Goal: Task Accomplishment & Management: Complete application form

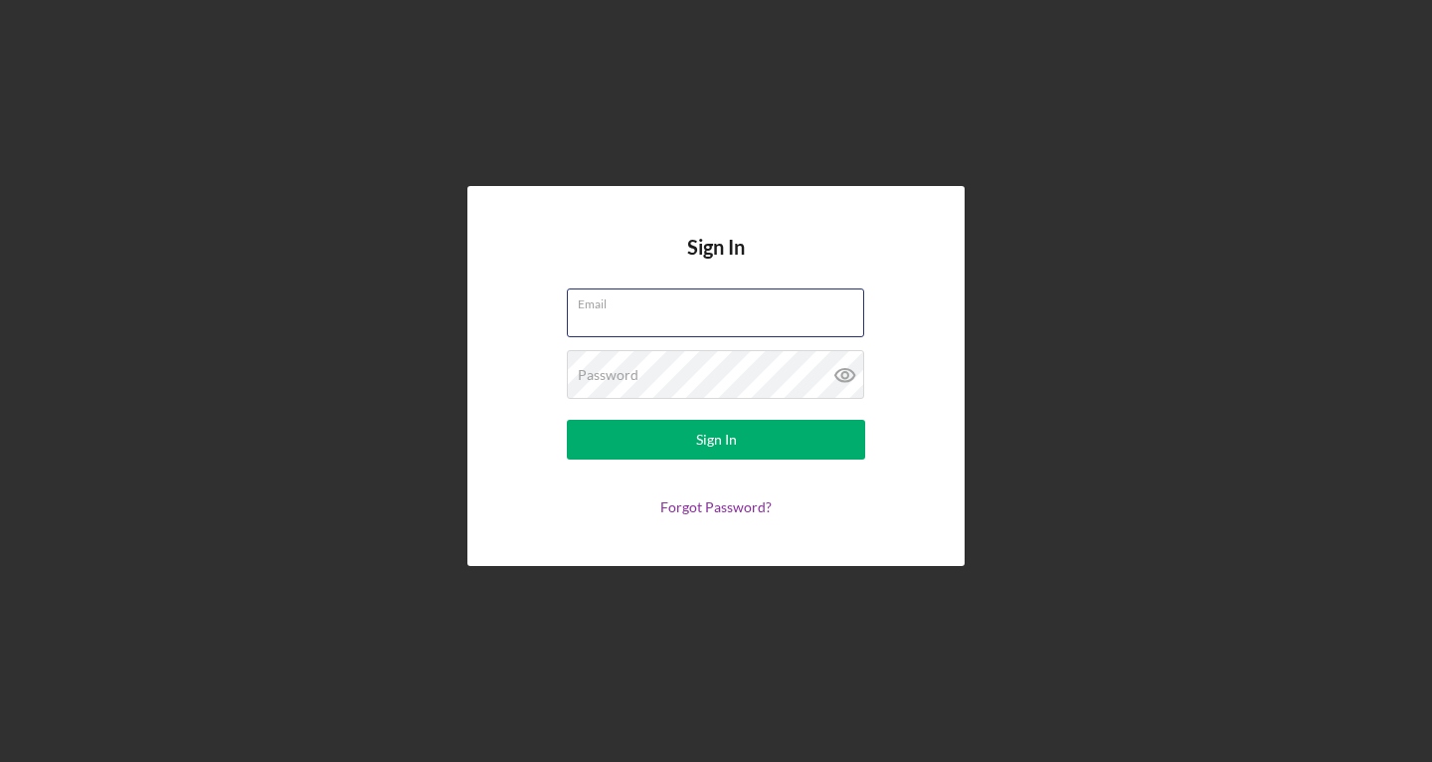
type input "[EMAIL_ADDRESS][DOMAIN_NAME]"
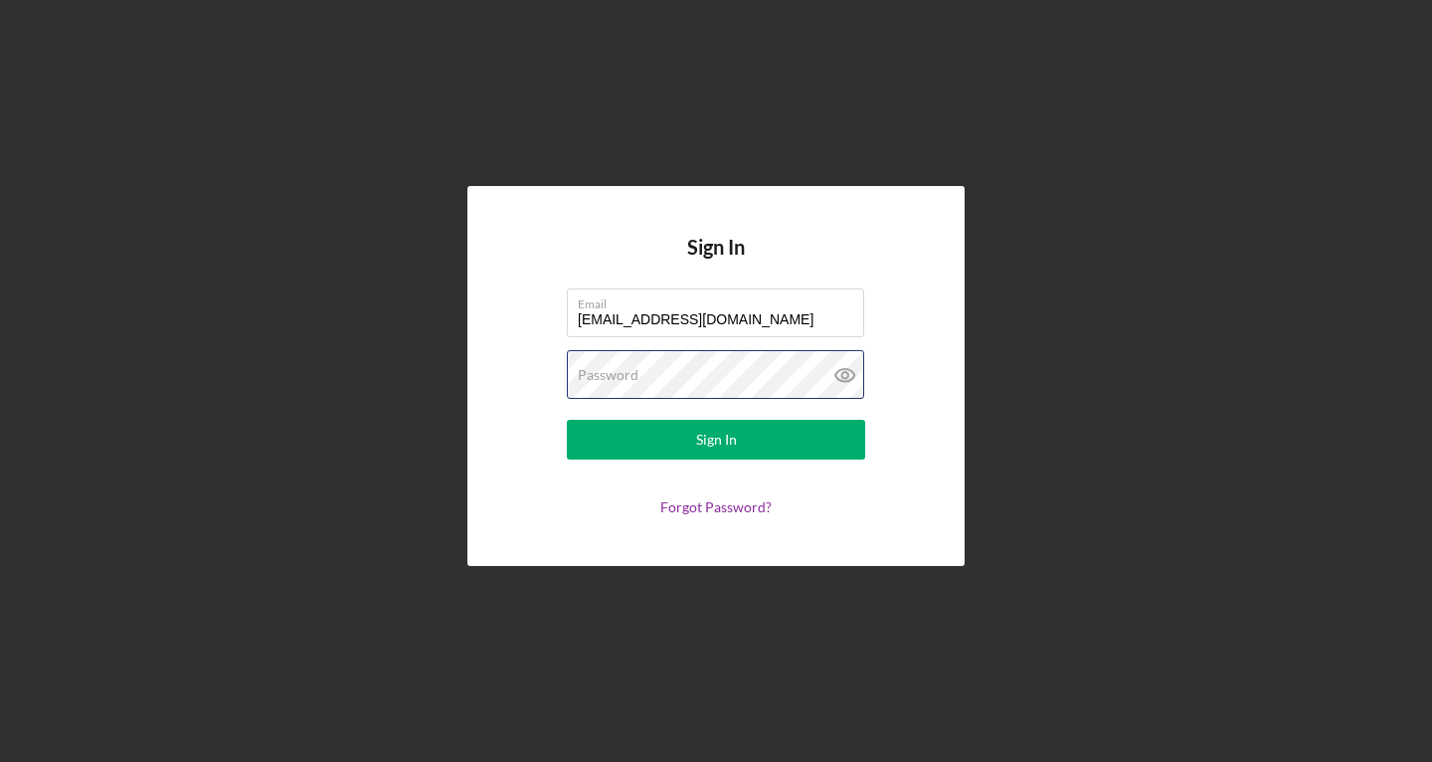
click at [716, 440] on button "Sign In" at bounding box center [716, 440] width 298 height 40
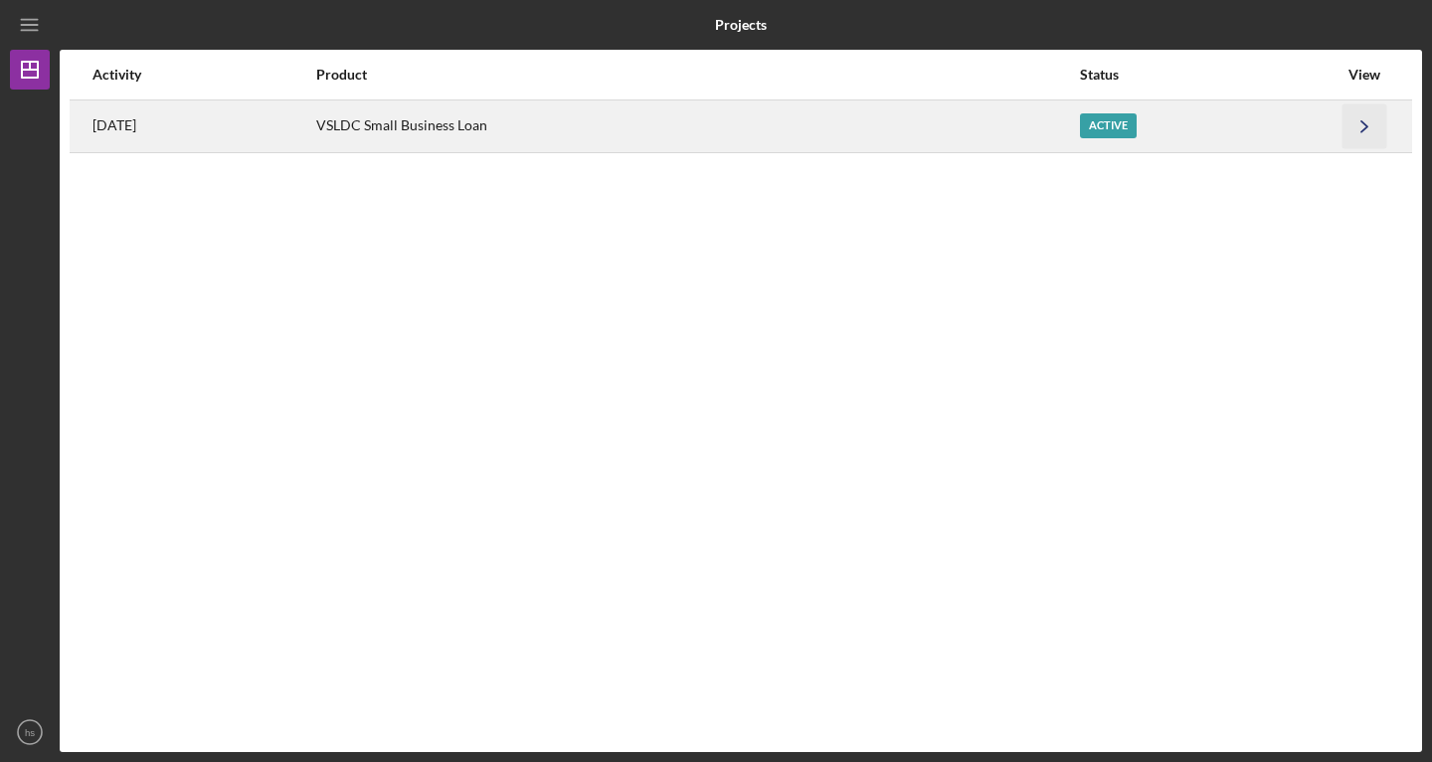
click at [1365, 124] on polyline "button" at bounding box center [1365, 125] width 6 height 11
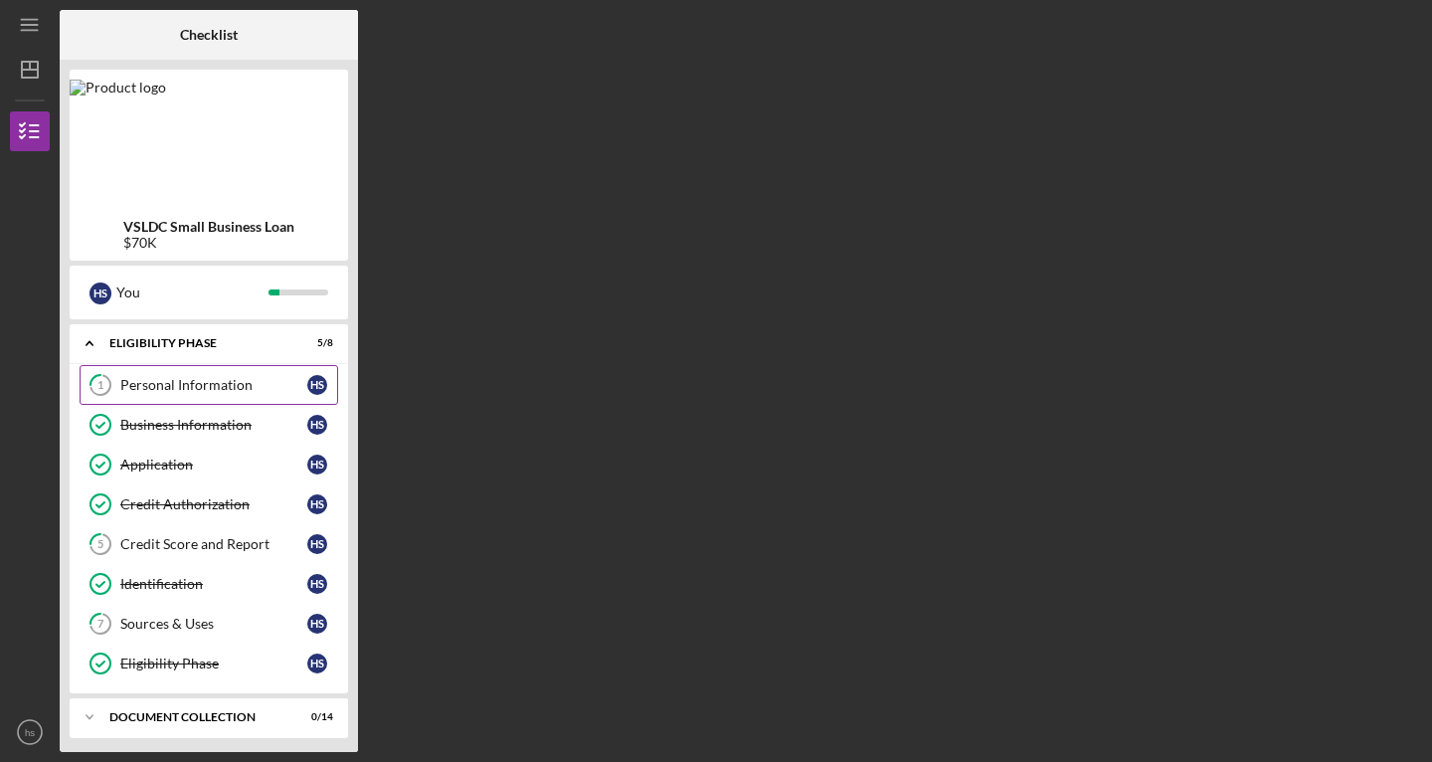
click at [132, 388] on div "Personal Information" at bounding box center [213, 385] width 187 height 16
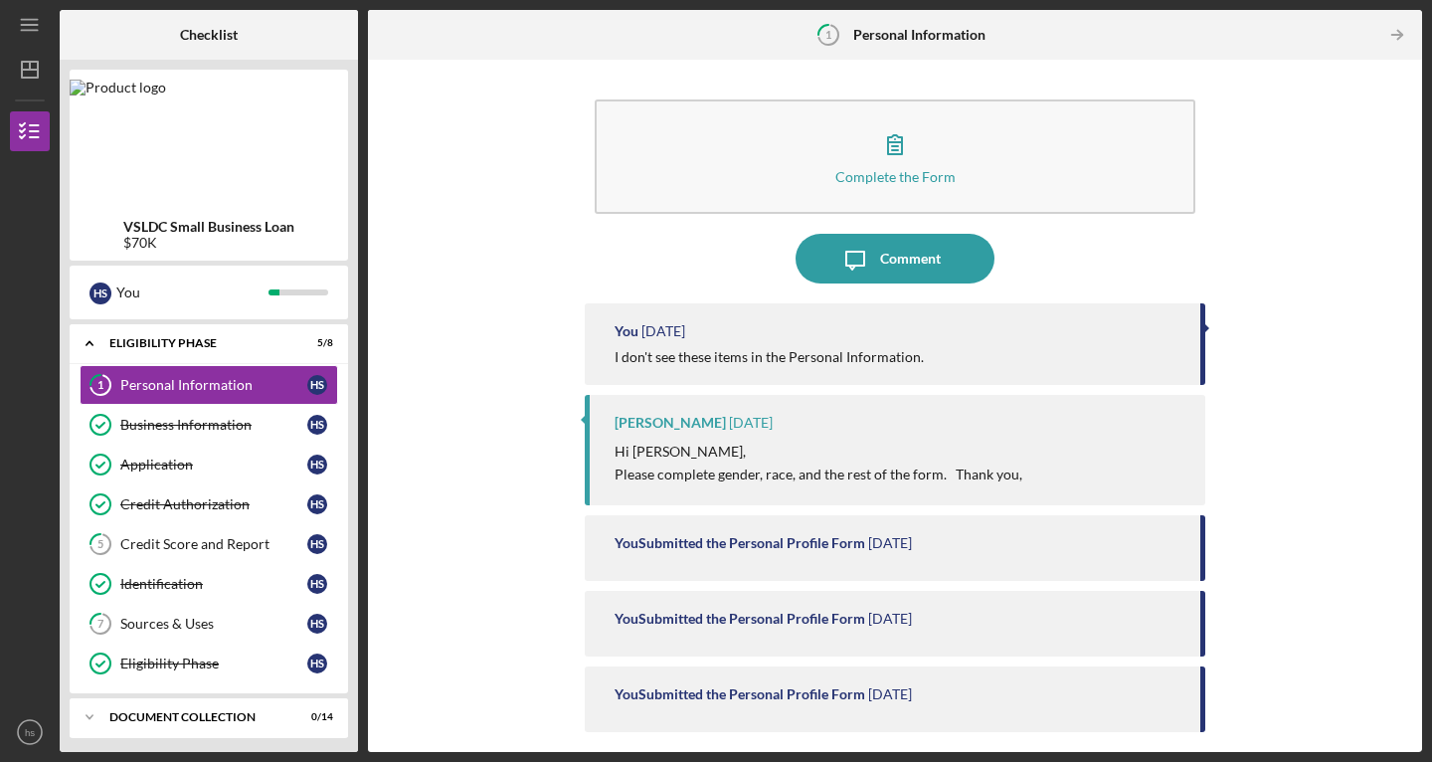
scroll to position [161, 0]
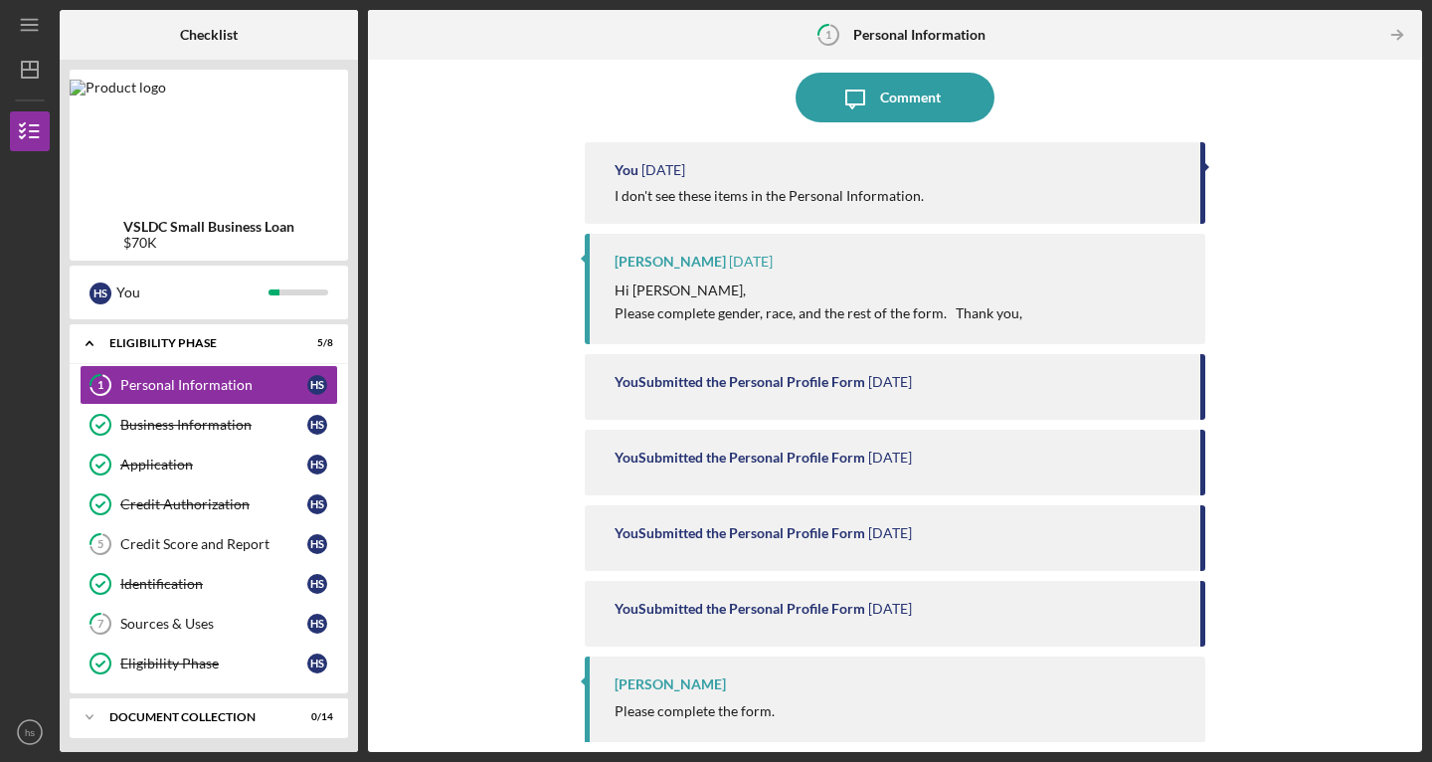
click at [790, 304] on p "Please complete gender, race, and the rest of the form. Thank you," at bounding box center [819, 313] width 408 height 22
click at [788, 285] on p "Hi [PERSON_NAME]," at bounding box center [819, 291] width 408 height 22
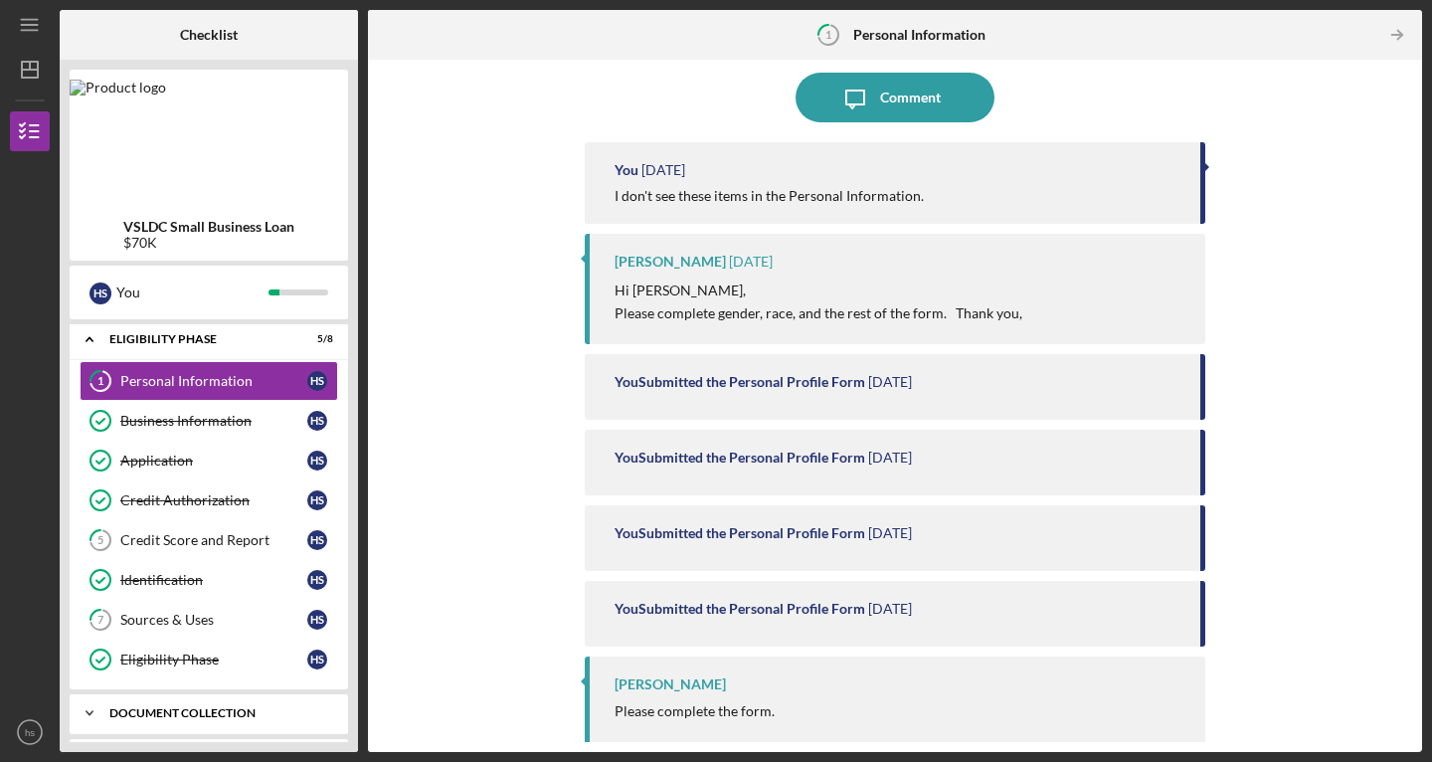
click at [93, 713] on icon "Icon/Expander" at bounding box center [90, 713] width 40 height 40
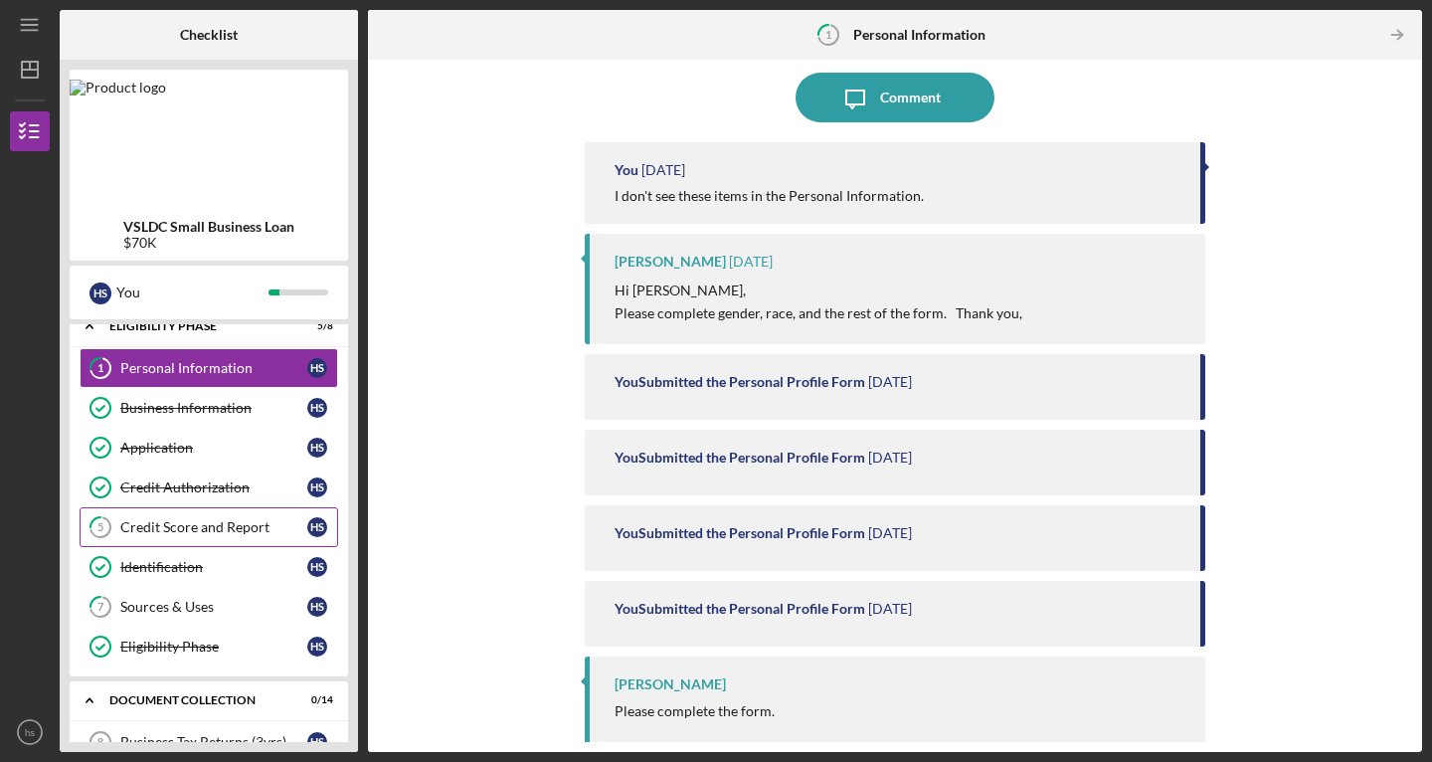
scroll to position [0, 0]
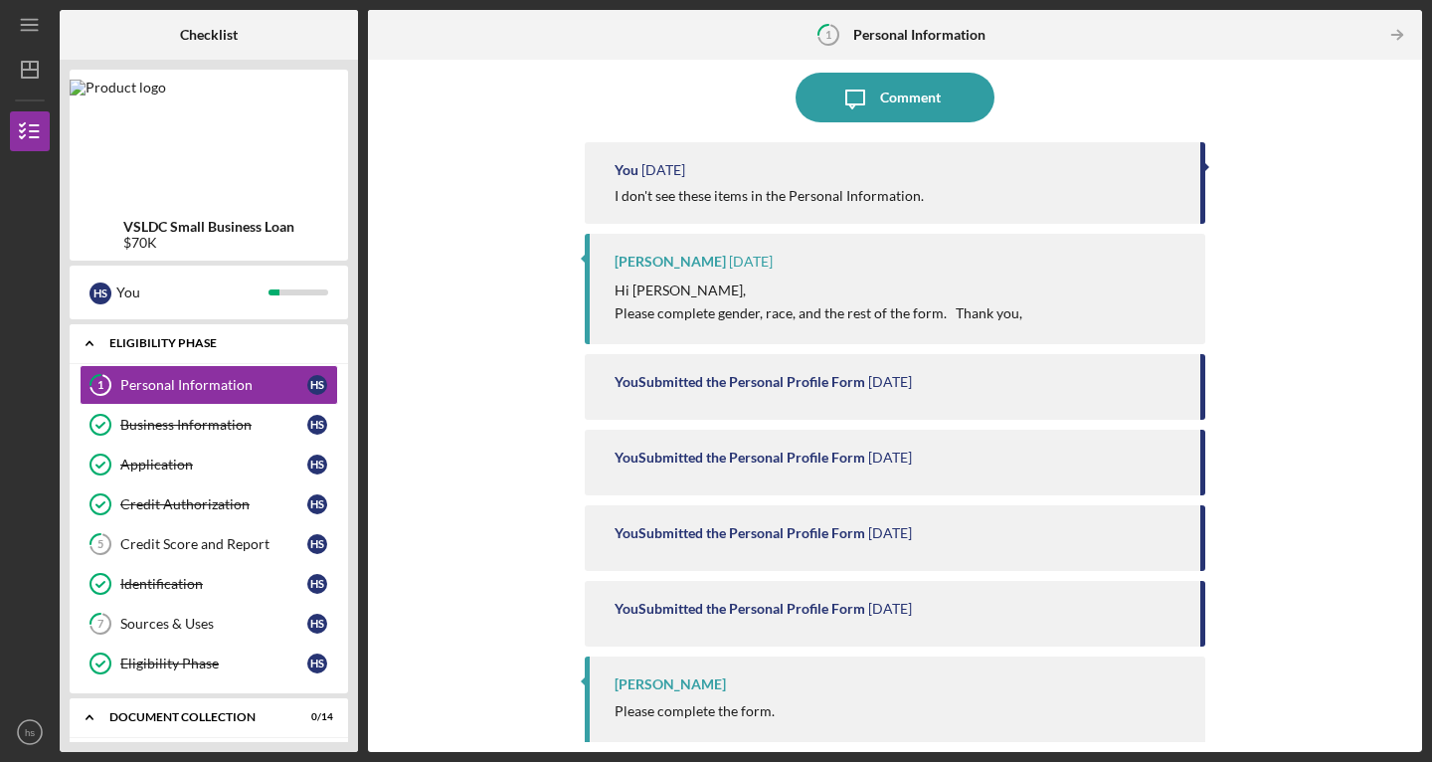
click at [87, 339] on icon "Icon/Expander" at bounding box center [90, 343] width 40 height 40
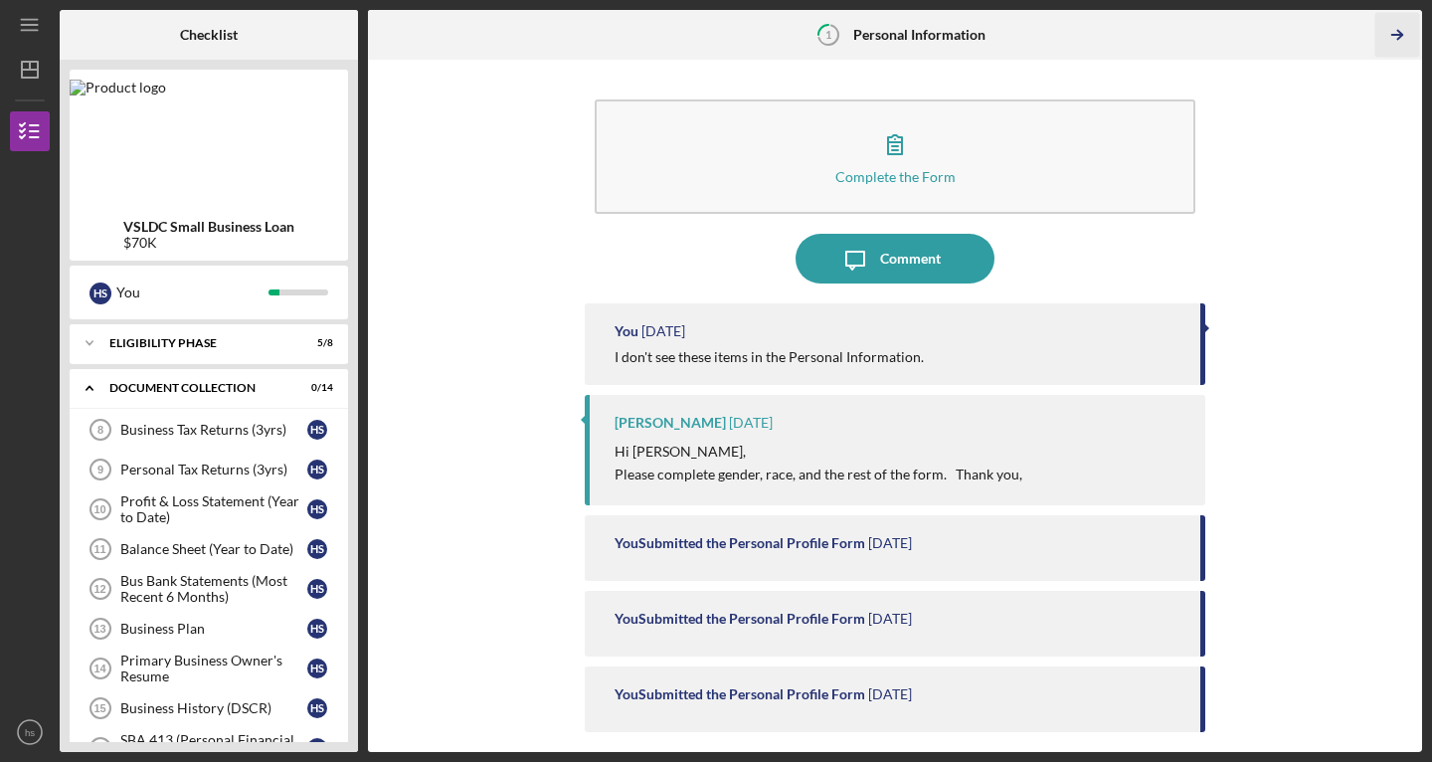
click at [1391, 33] on icon "Icon/Table Pagination Arrow" at bounding box center [1397, 35] width 45 height 45
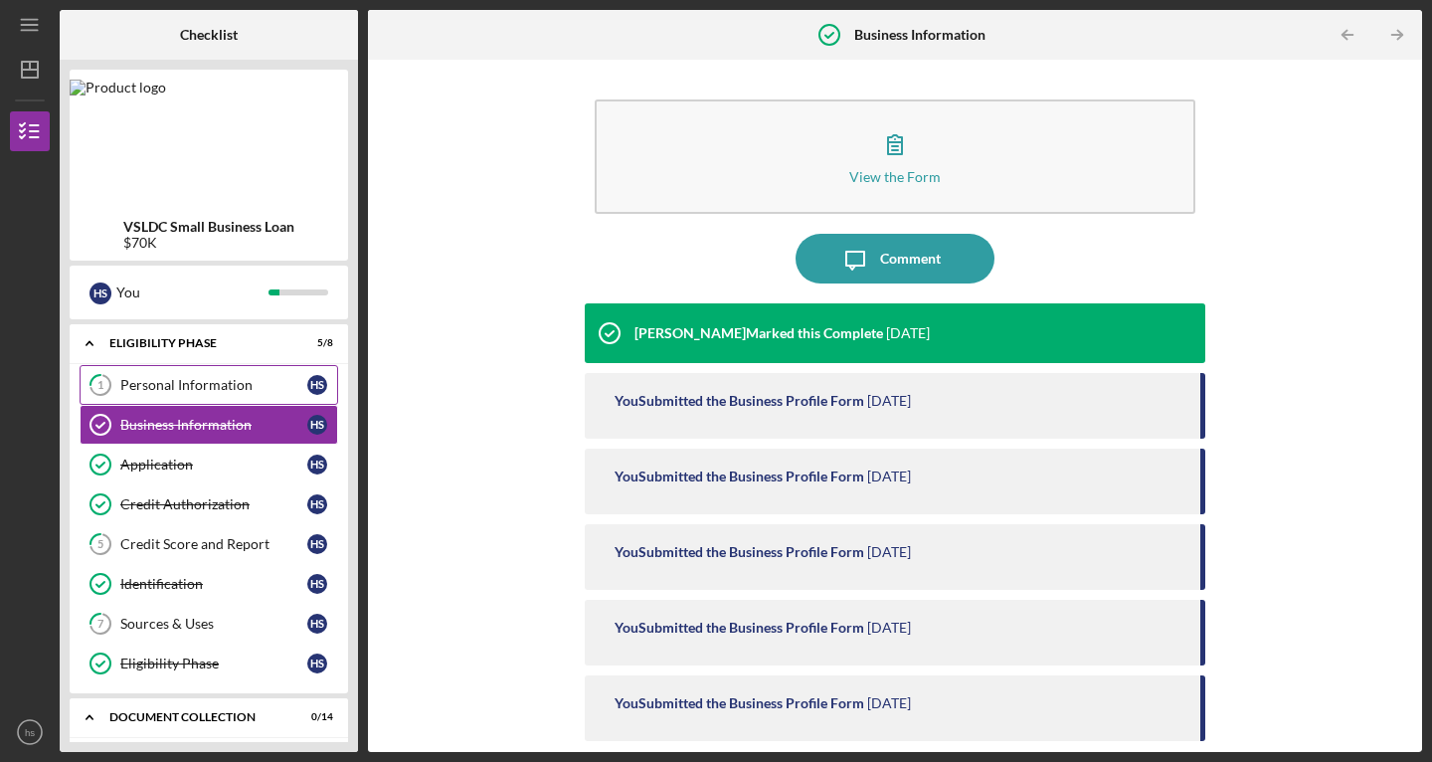
click at [174, 390] on div "Personal Information" at bounding box center [213, 385] width 187 height 16
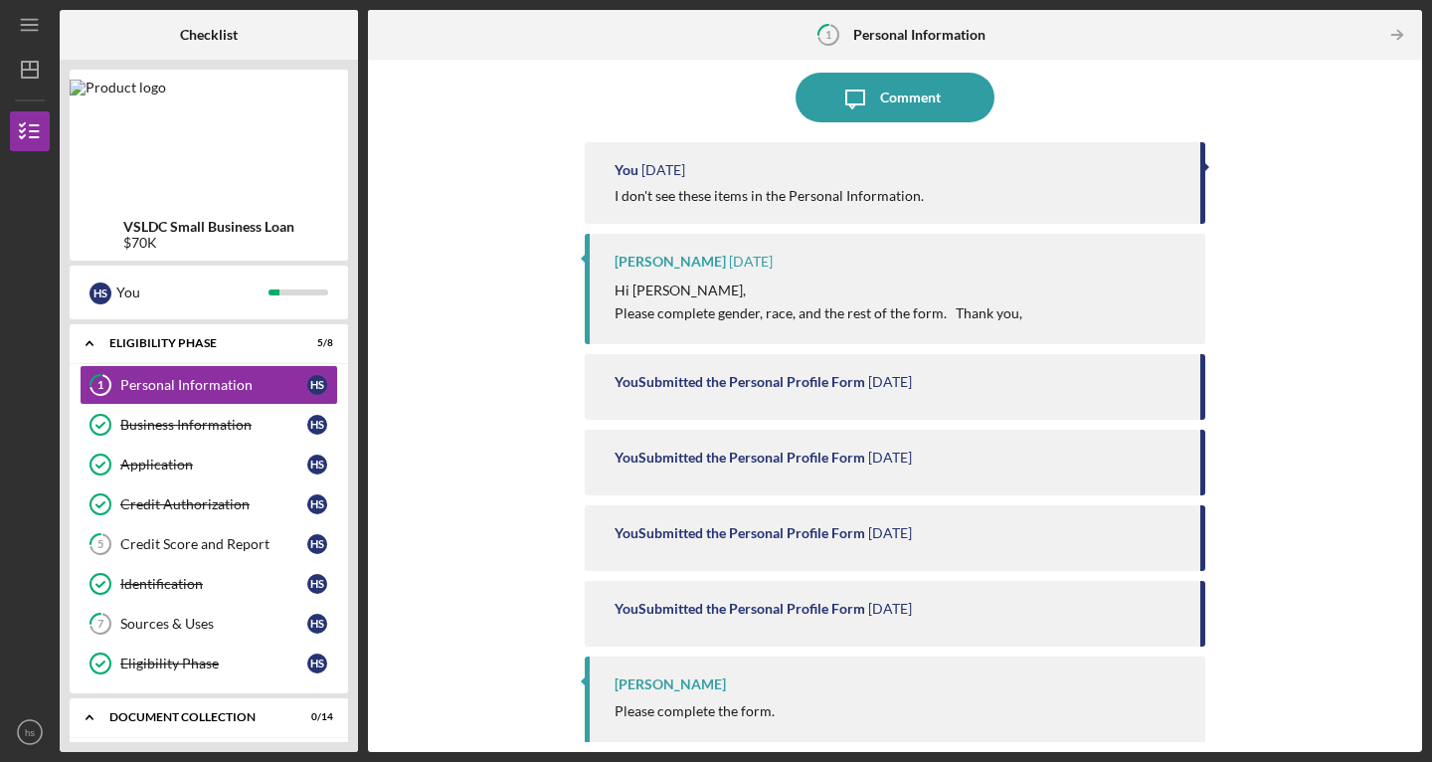
scroll to position [123, 0]
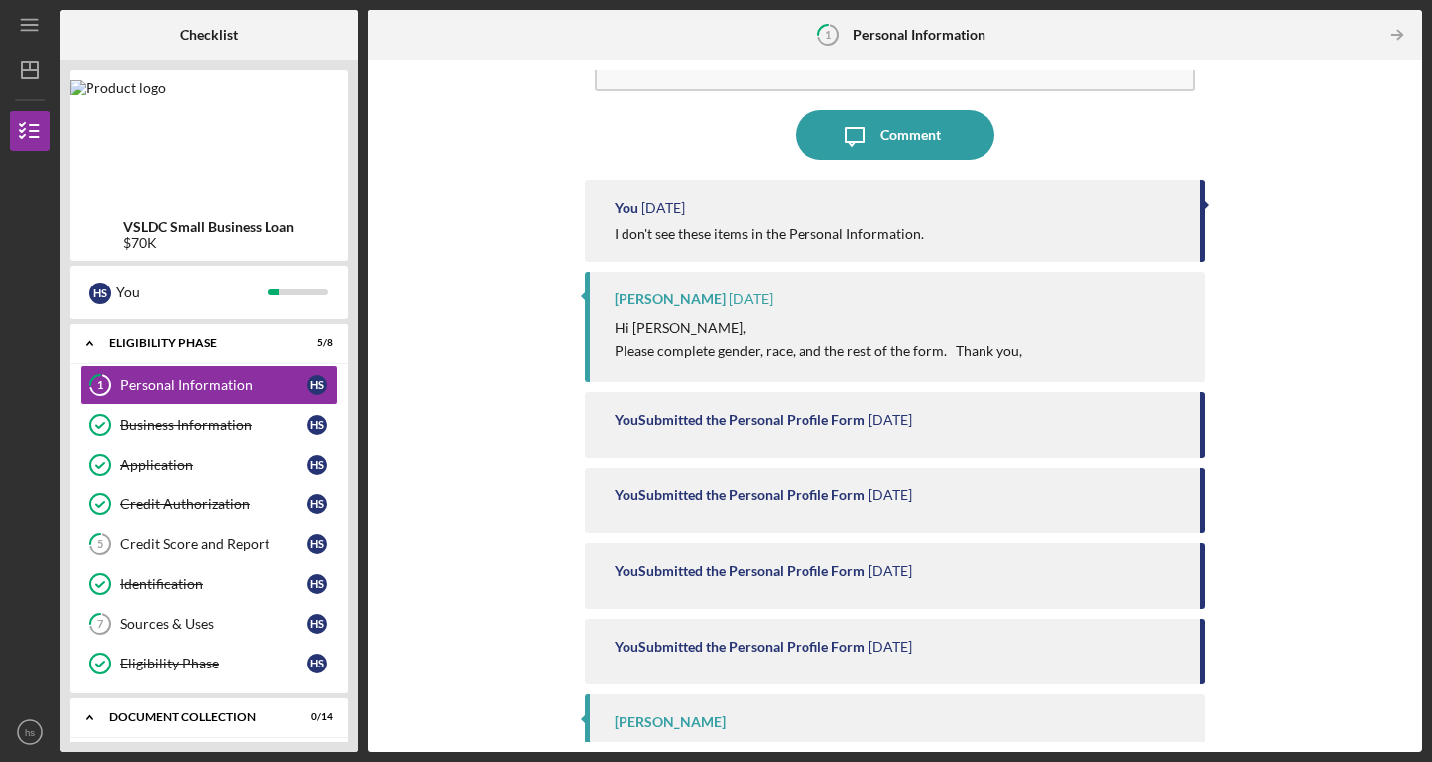
click at [791, 331] on p "Hi [PERSON_NAME]," at bounding box center [819, 328] width 408 height 22
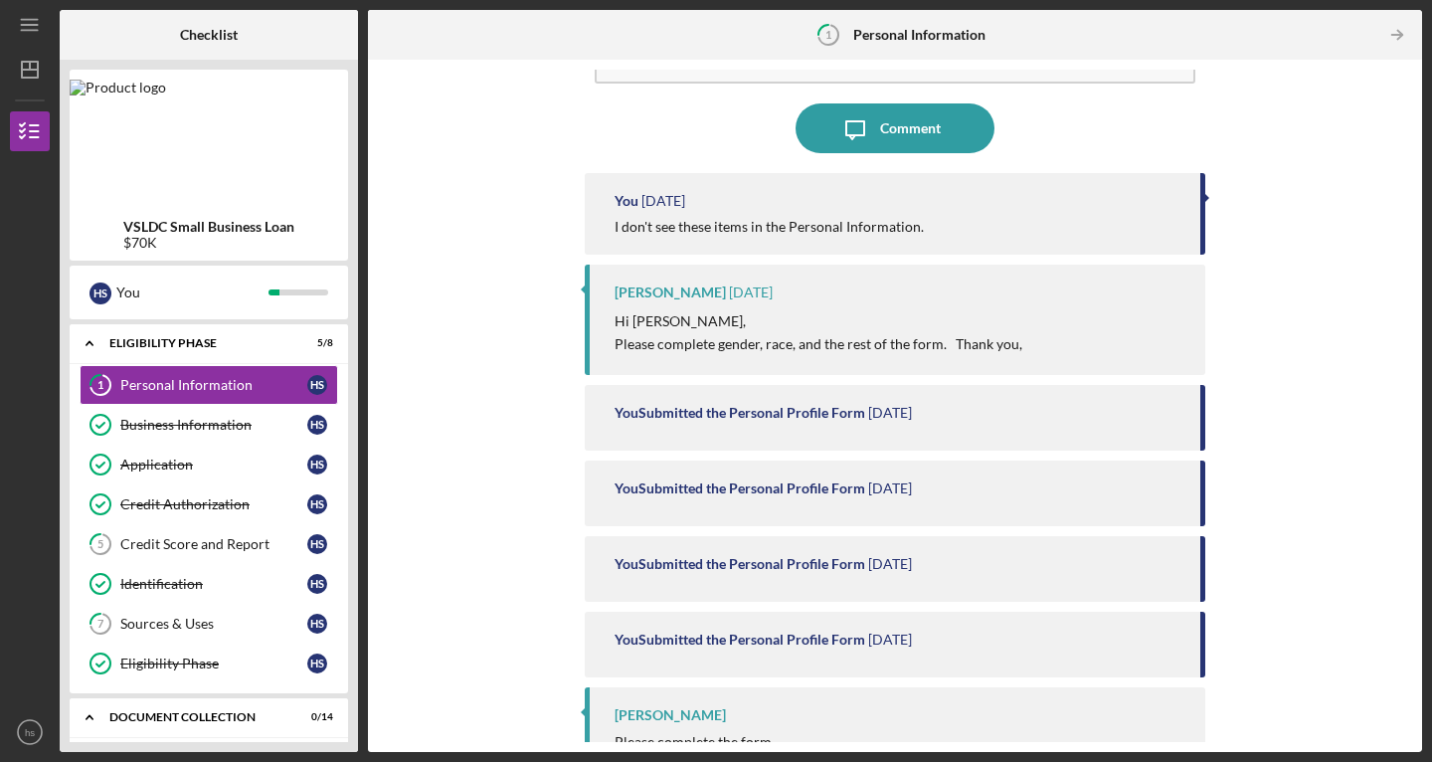
scroll to position [0, 0]
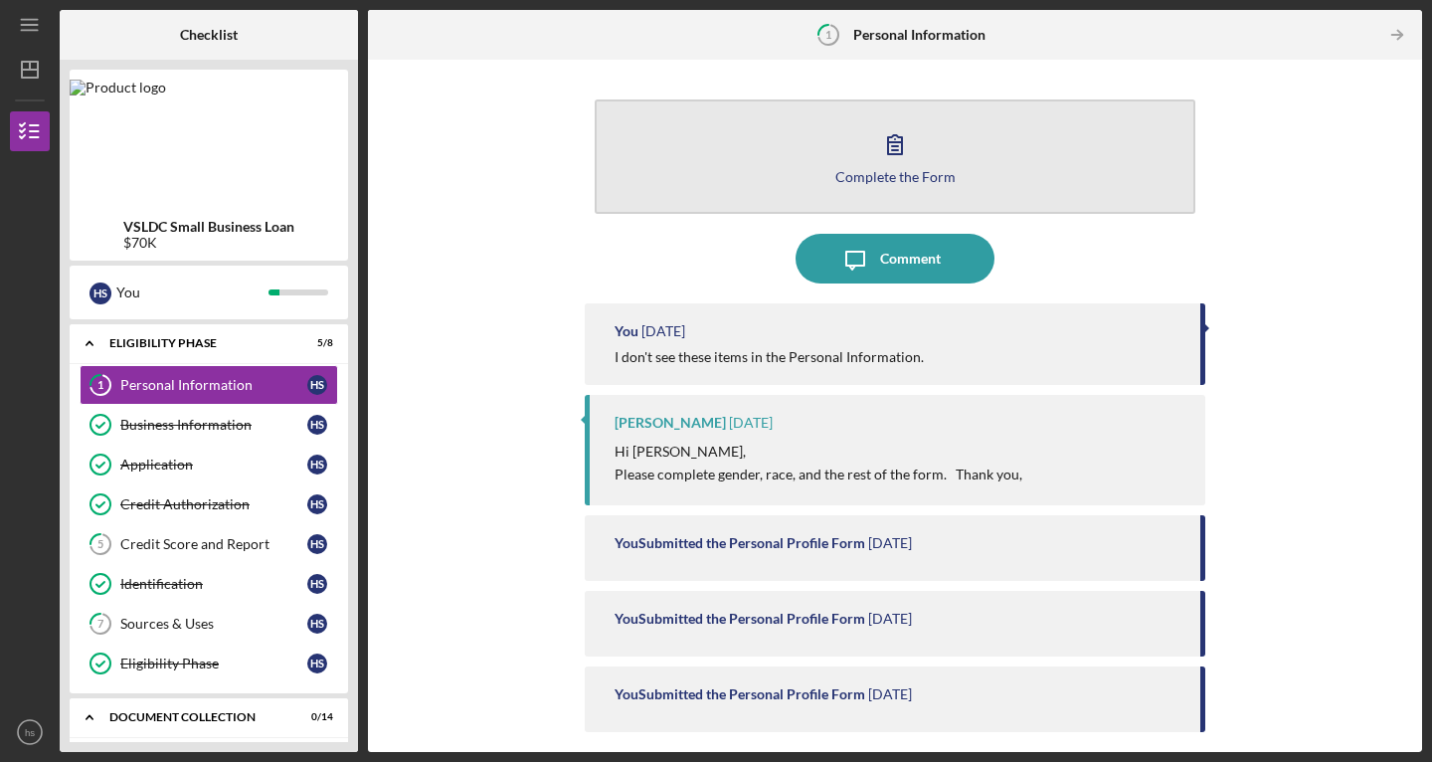
click at [889, 159] on icon "button" at bounding box center [895, 144] width 50 height 50
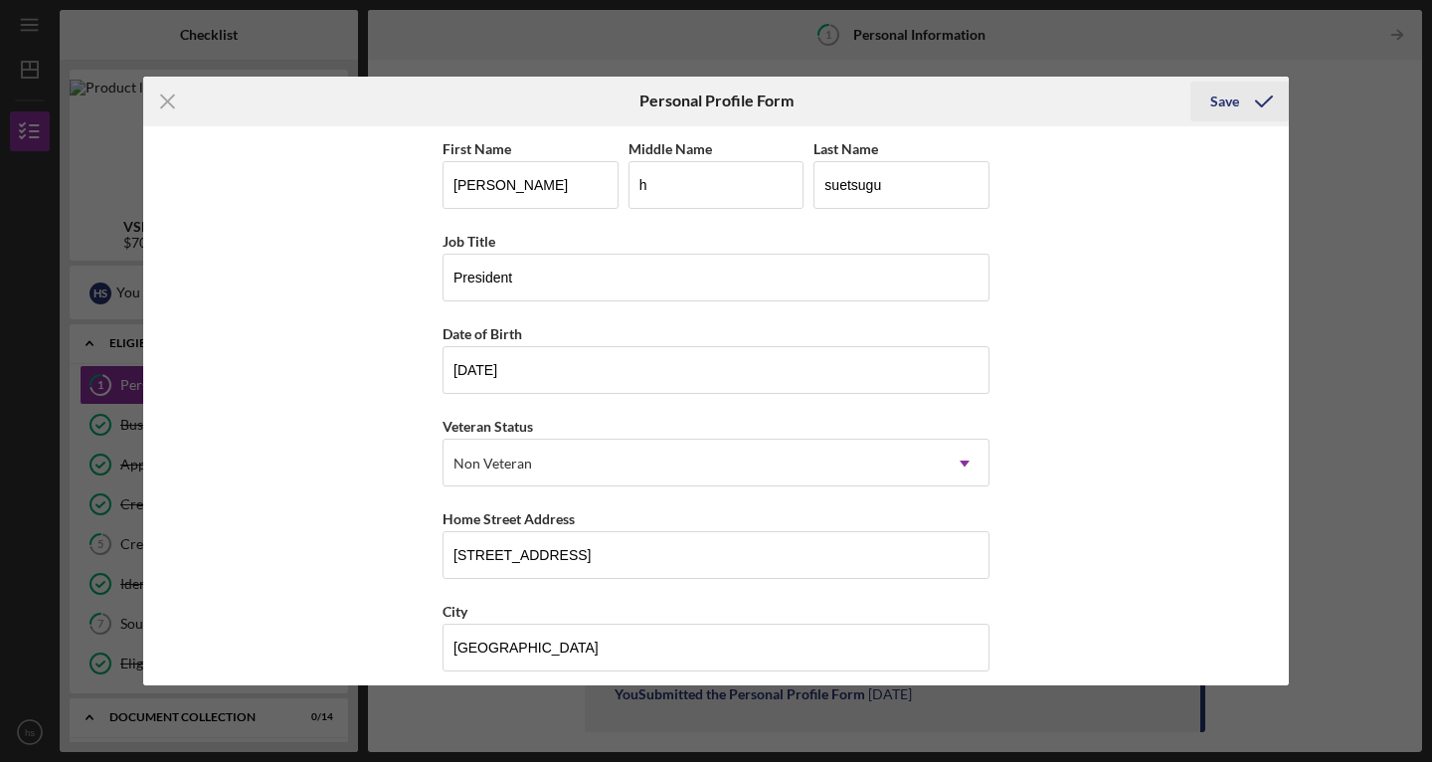
click at [1260, 100] on icon "submit" at bounding box center [1264, 102] width 50 height 50
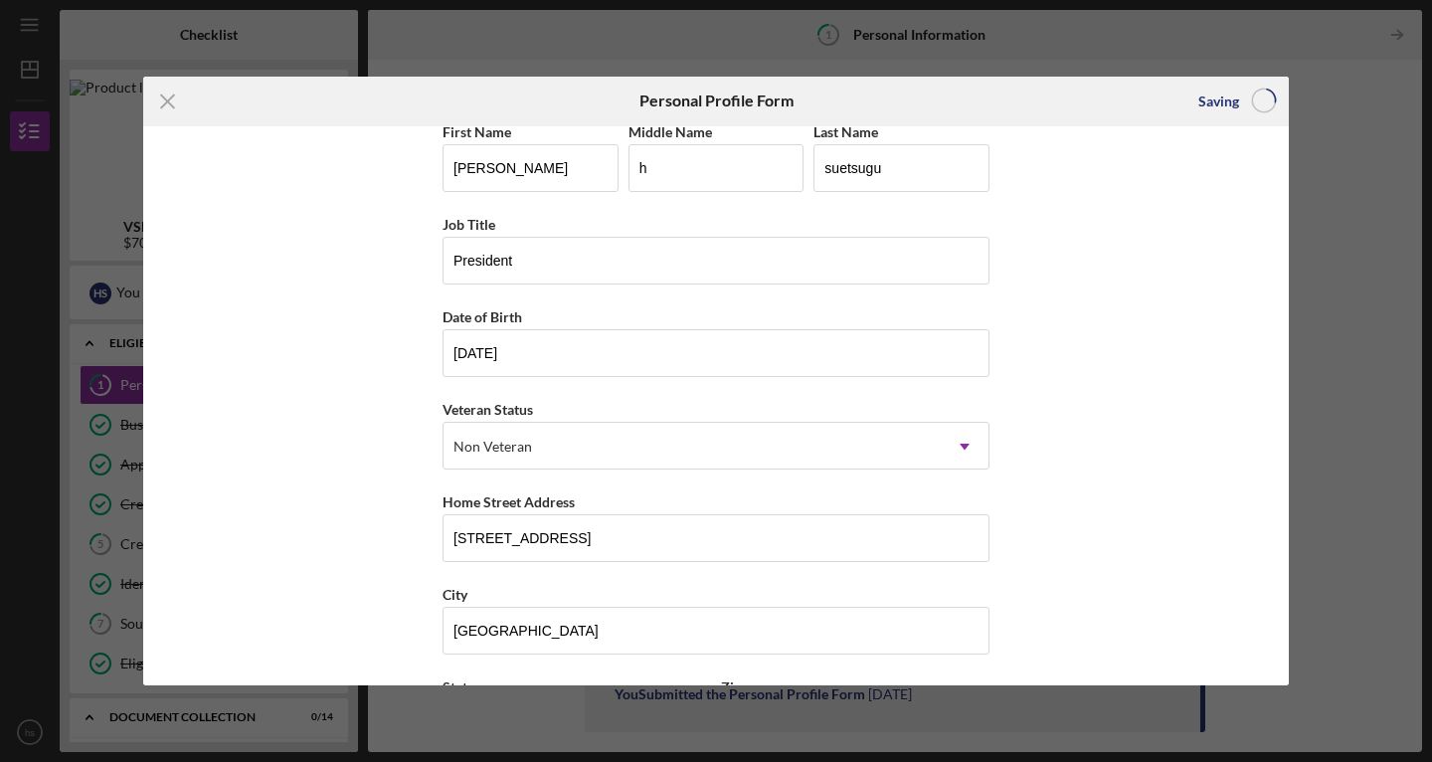
scroll to position [37, 0]
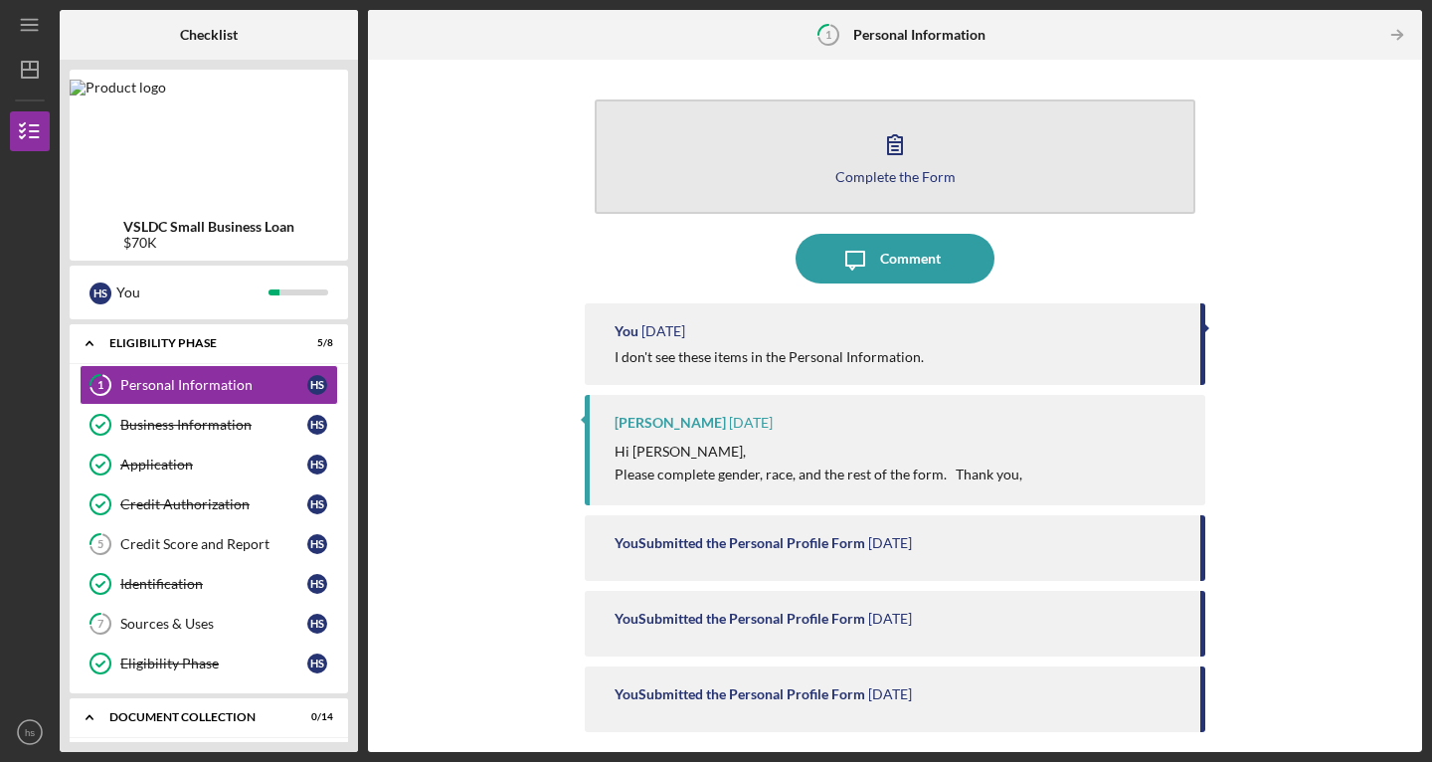
click at [836, 149] on button "Complete the Form Form" at bounding box center [895, 156] width 601 height 114
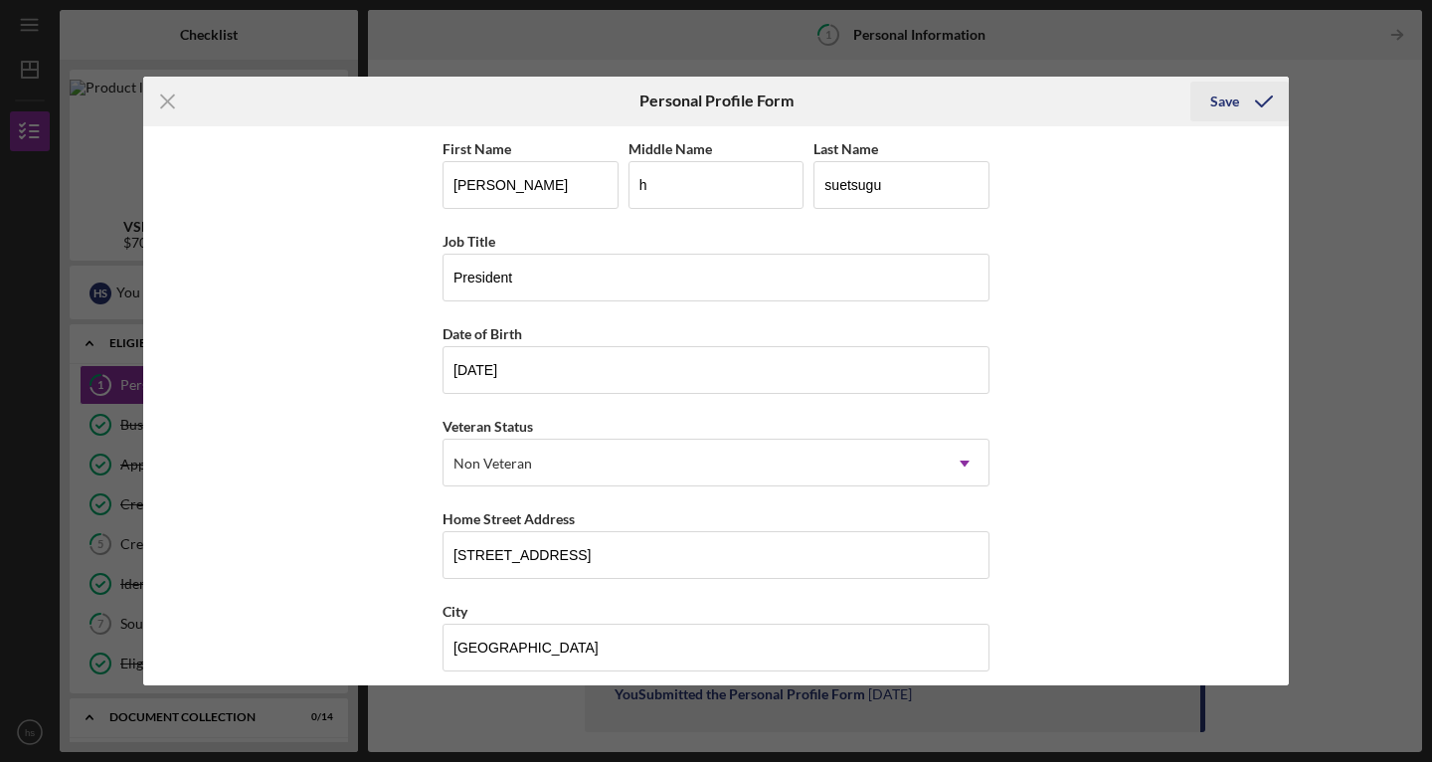
click at [1222, 99] on div "Save" at bounding box center [1225, 102] width 29 height 40
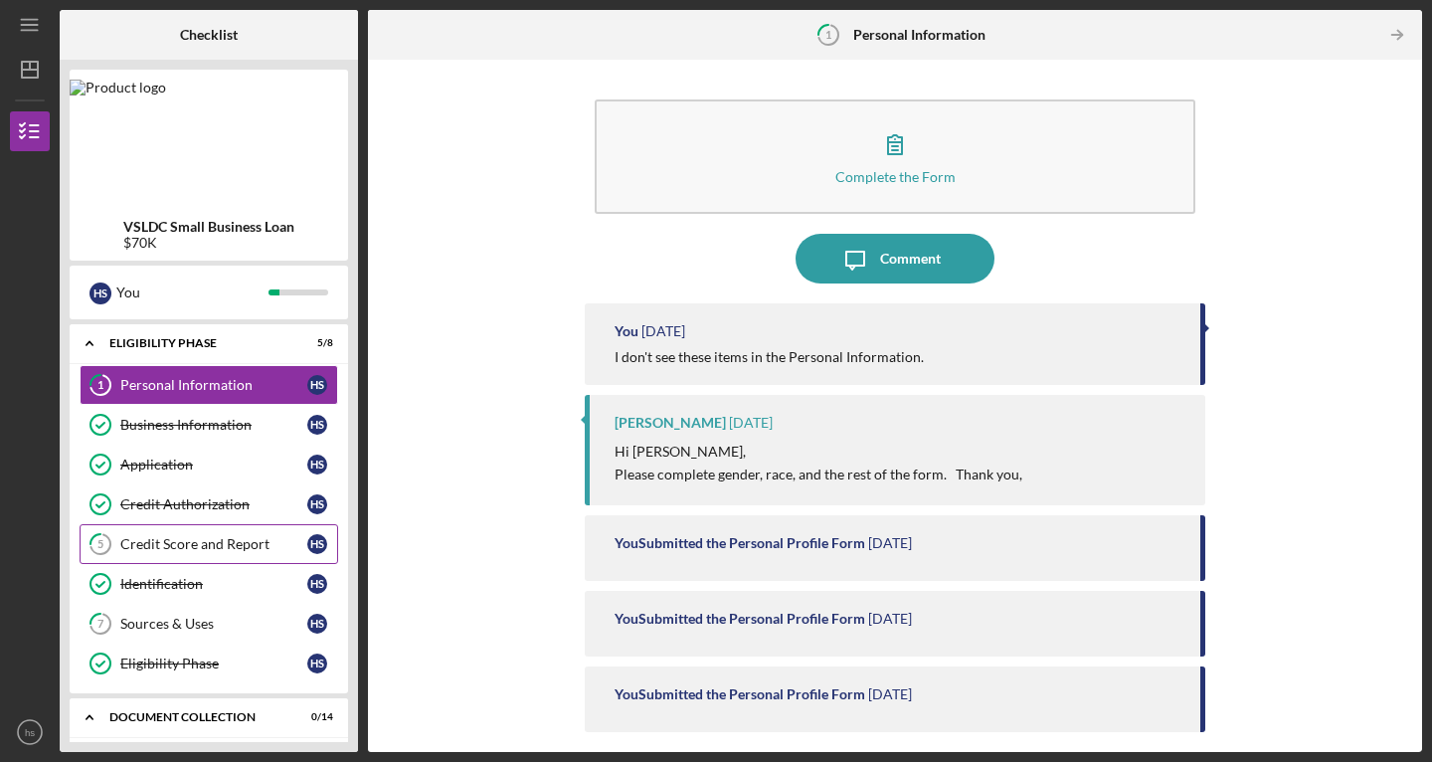
click at [186, 548] on div "Credit Score and Report" at bounding box center [213, 544] width 187 height 16
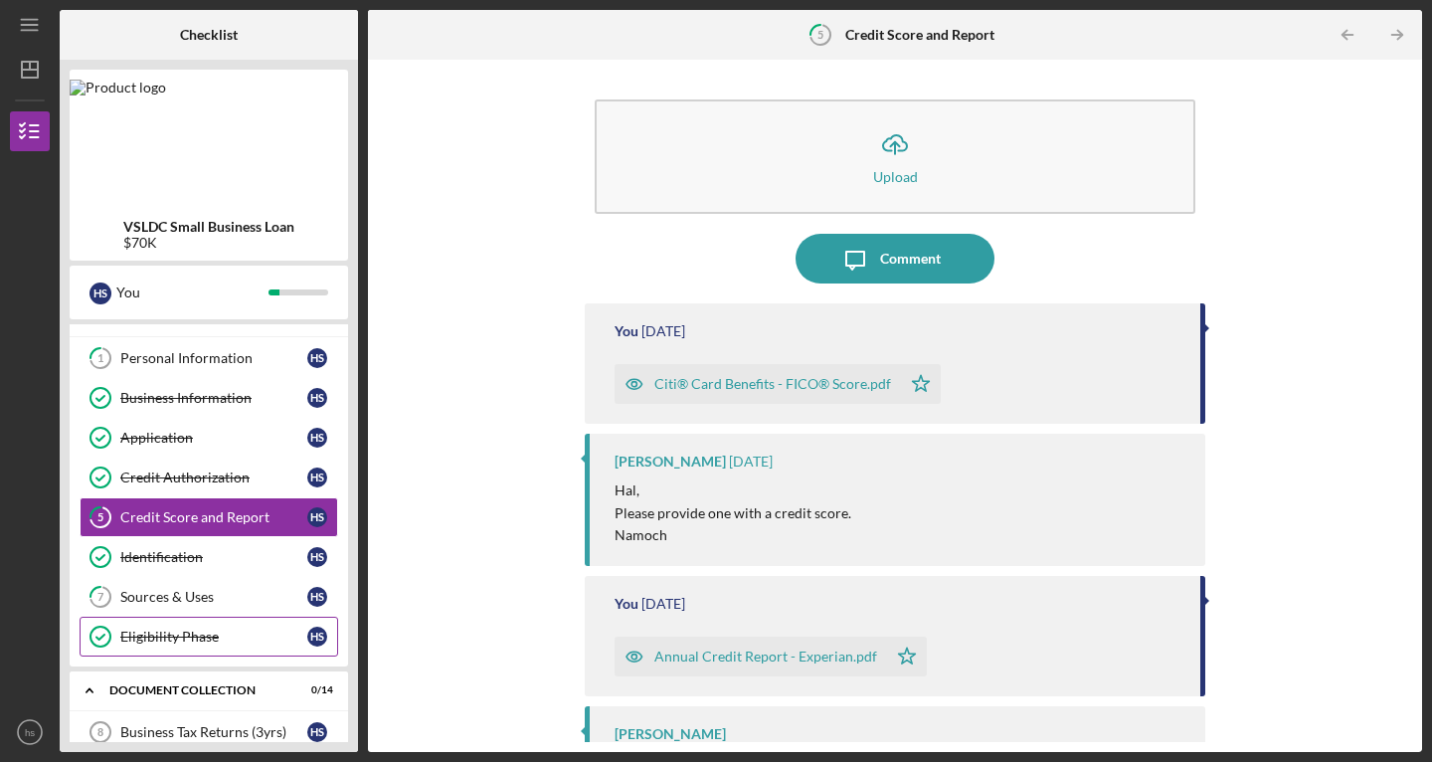
scroll to position [86, 0]
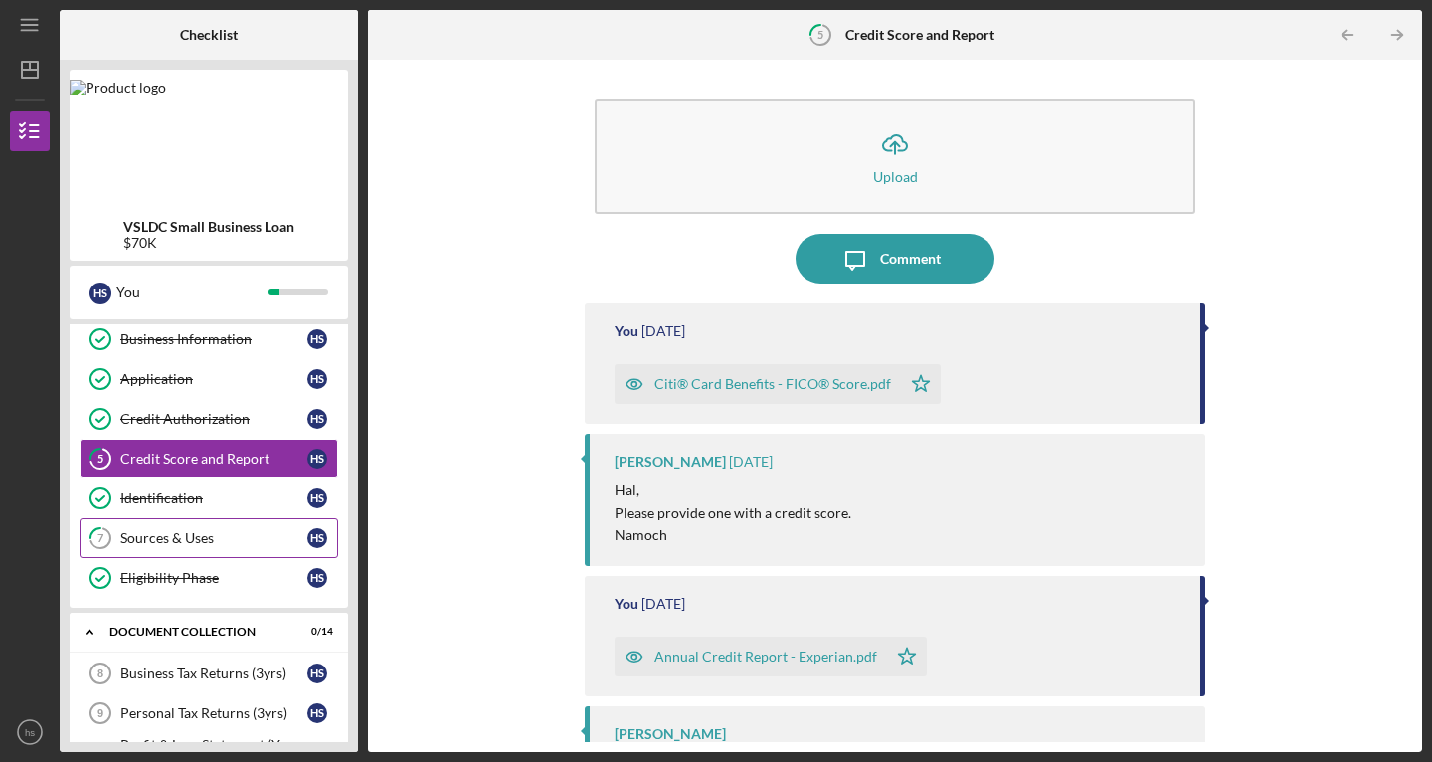
click at [159, 539] on div "Sources & Uses" at bounding box center [213, 538] width 187 height 16
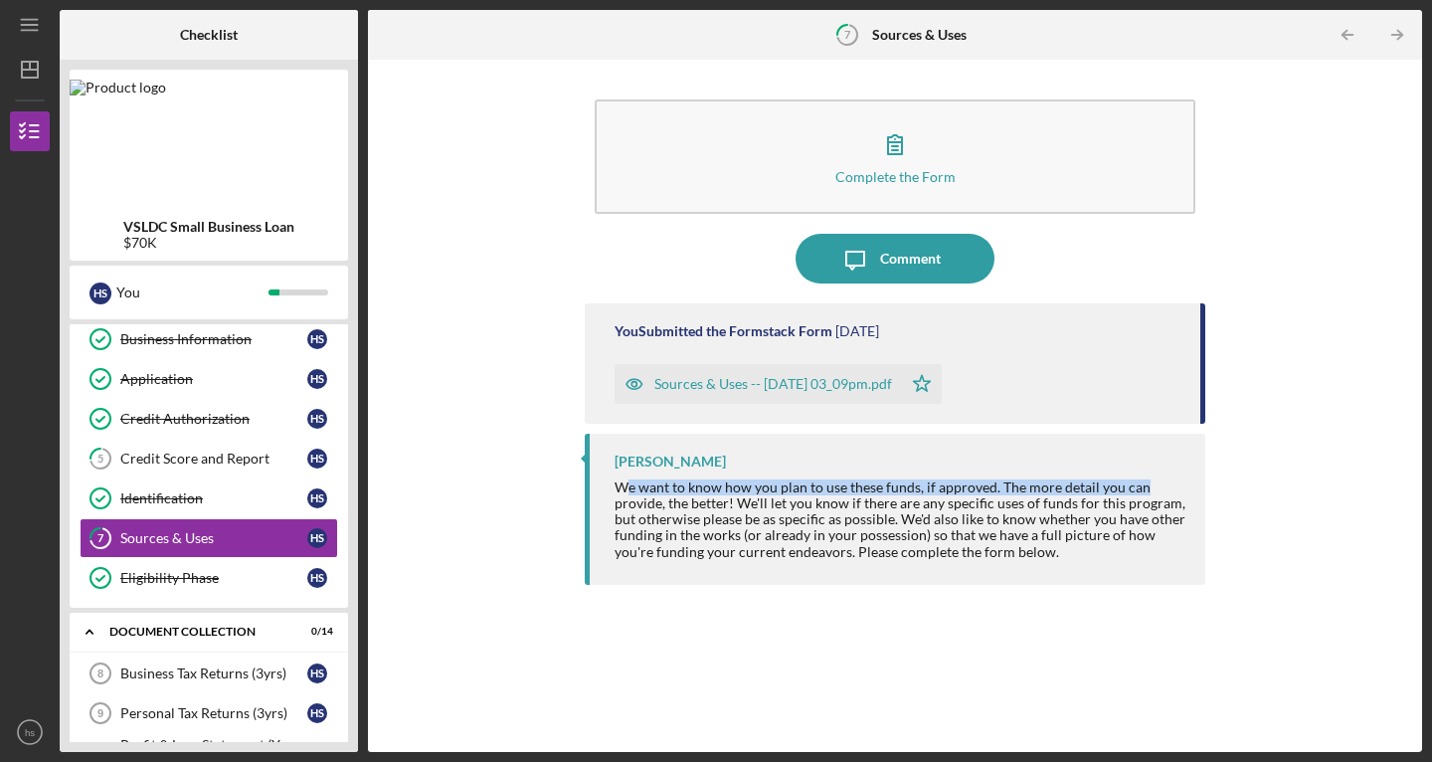
drag, startPoint x: 630, startPoint y: 480, endPoint x: 854, endPoint y: 407, distance: 236.6
click at [1149, 484] on div "We want to know how you plan to use these funds, if approved. The more detail y…" at bounding box center [900, 519] width 571 height 80
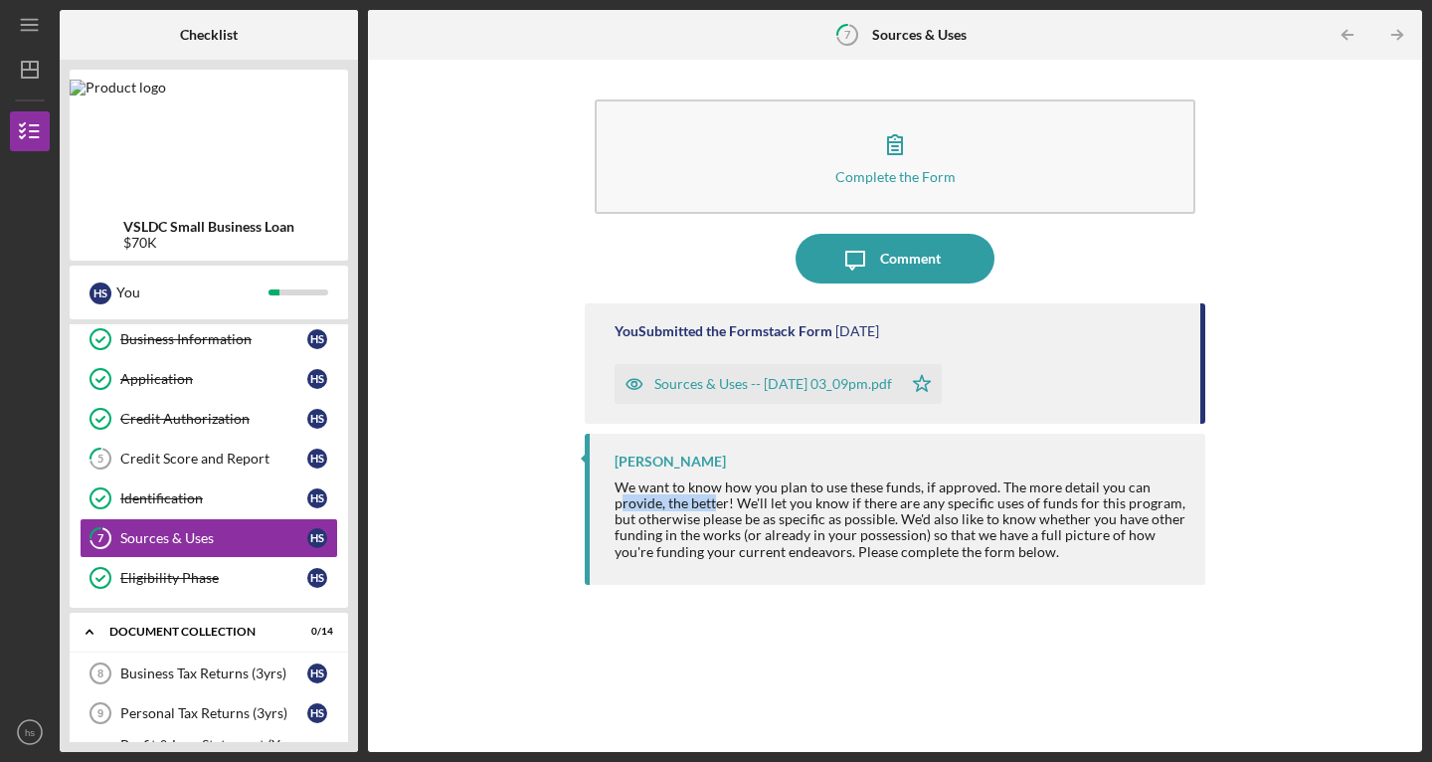
drag, startPoint x: 623, startPoint y: 500, endPoint x: 718, endPoint y: 500, distance: 95.5
click at [718, 500] on div "We want to know how you plan to use these funds, if approved. The more detail y…" at bounding box center [900, 519] width 571 height 80
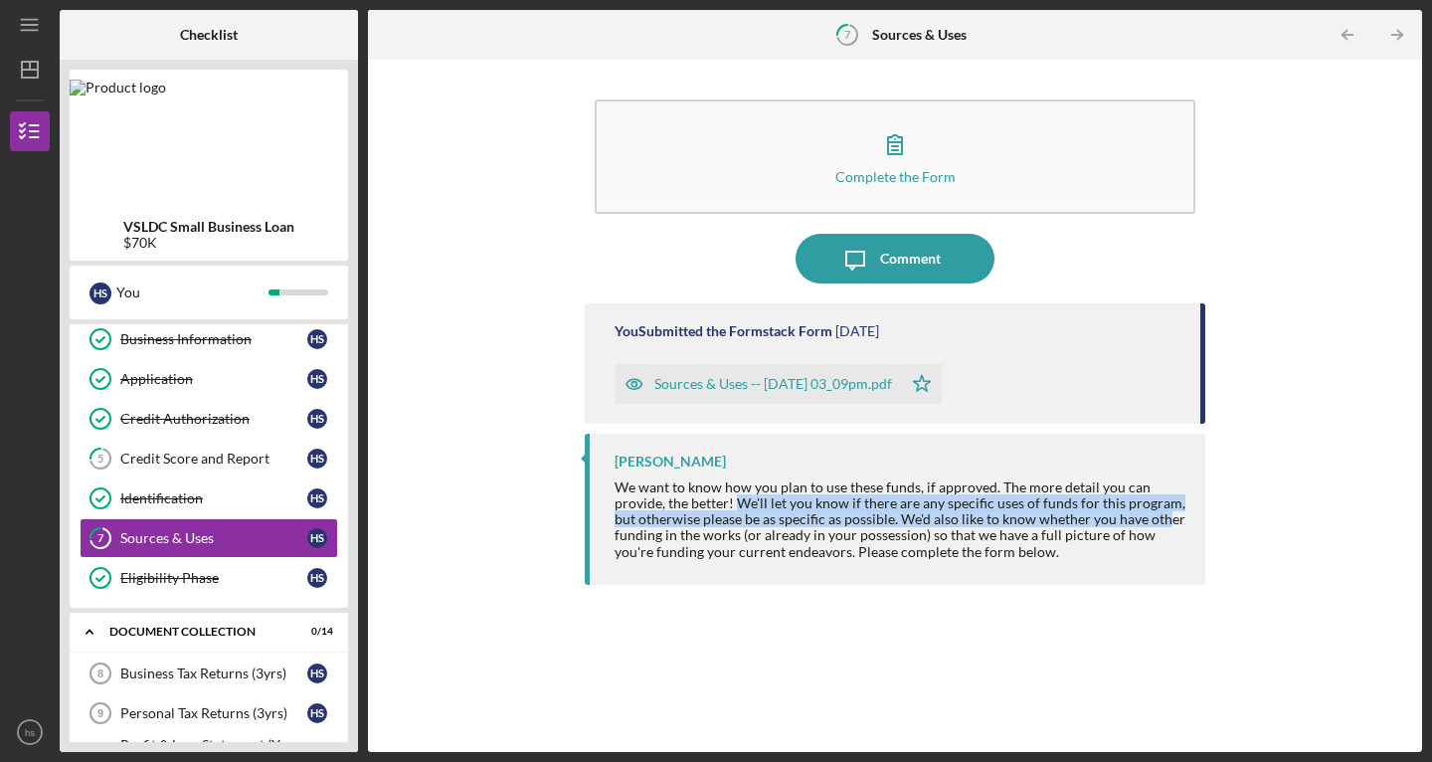
drag, startPoint x: 736, startPoint y: 499, endPoint x: 939, endPoint y: 382, distance: 234.4
click at [1130, 507] on div "We want to know how you plan to use these funds, if approved. The more detail y…" at bounding box center [900, 519] width 571 height 80
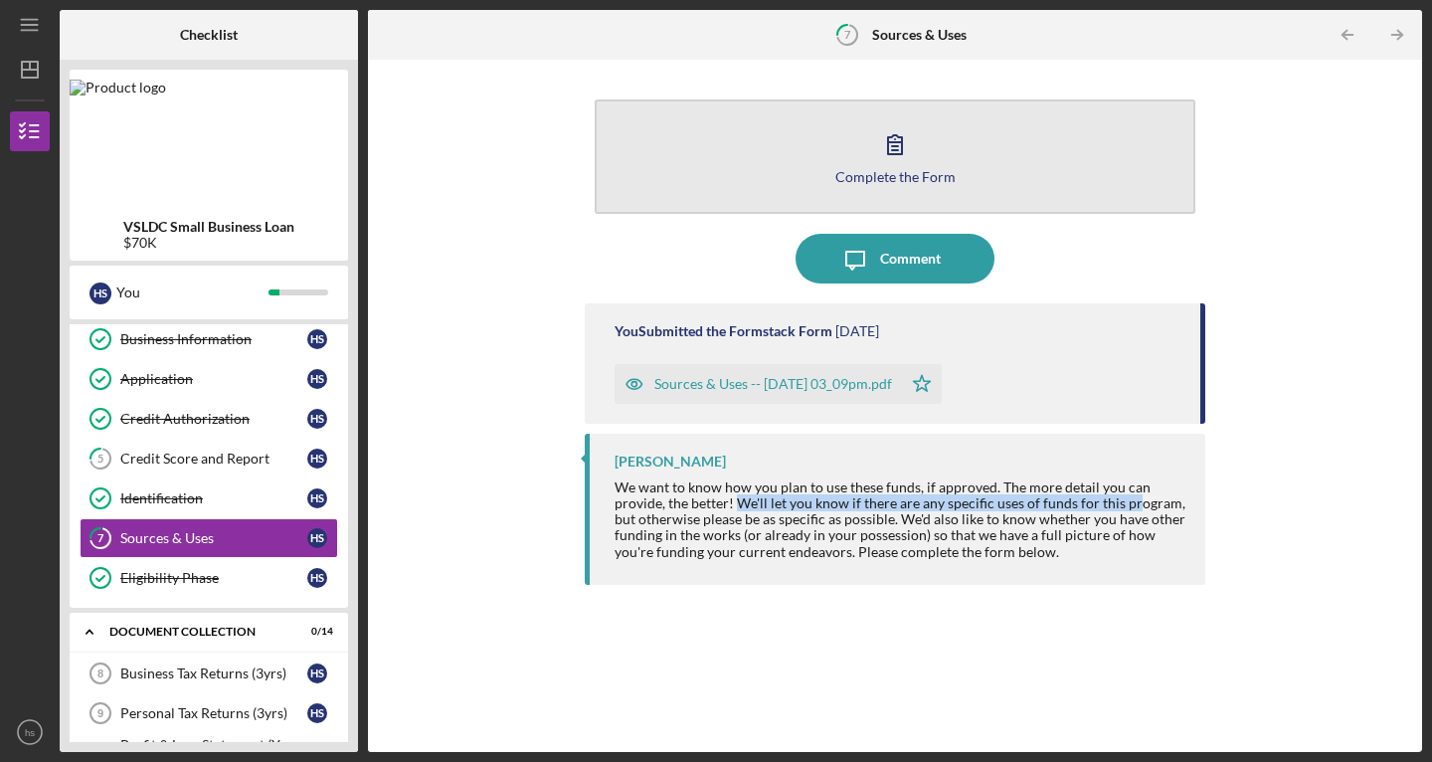
click at [864, 154] on button "Complete the Form Form" at bounding box center [895, 156] width 601 height 114
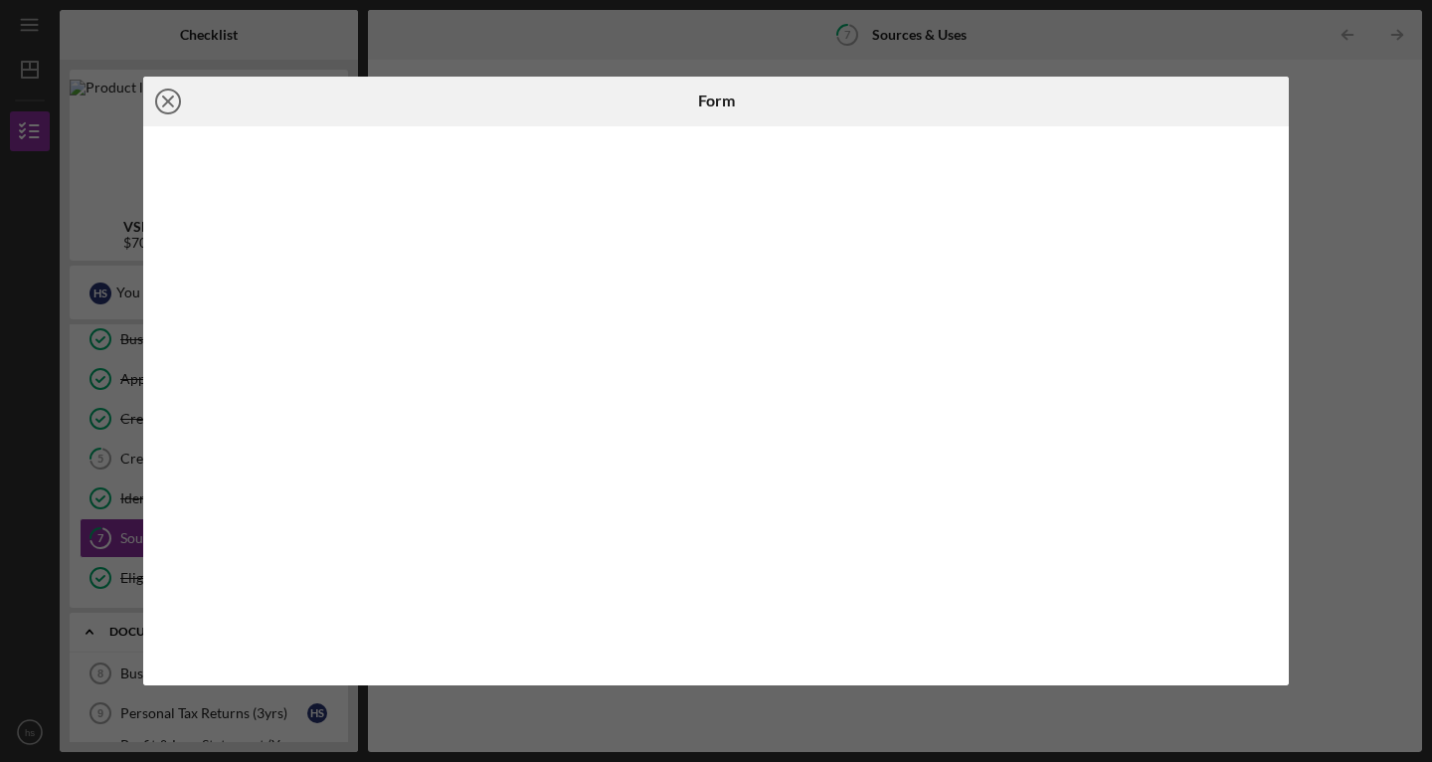
click at [166, 98] on line at bounding box center [168, 101] width 10 height 10
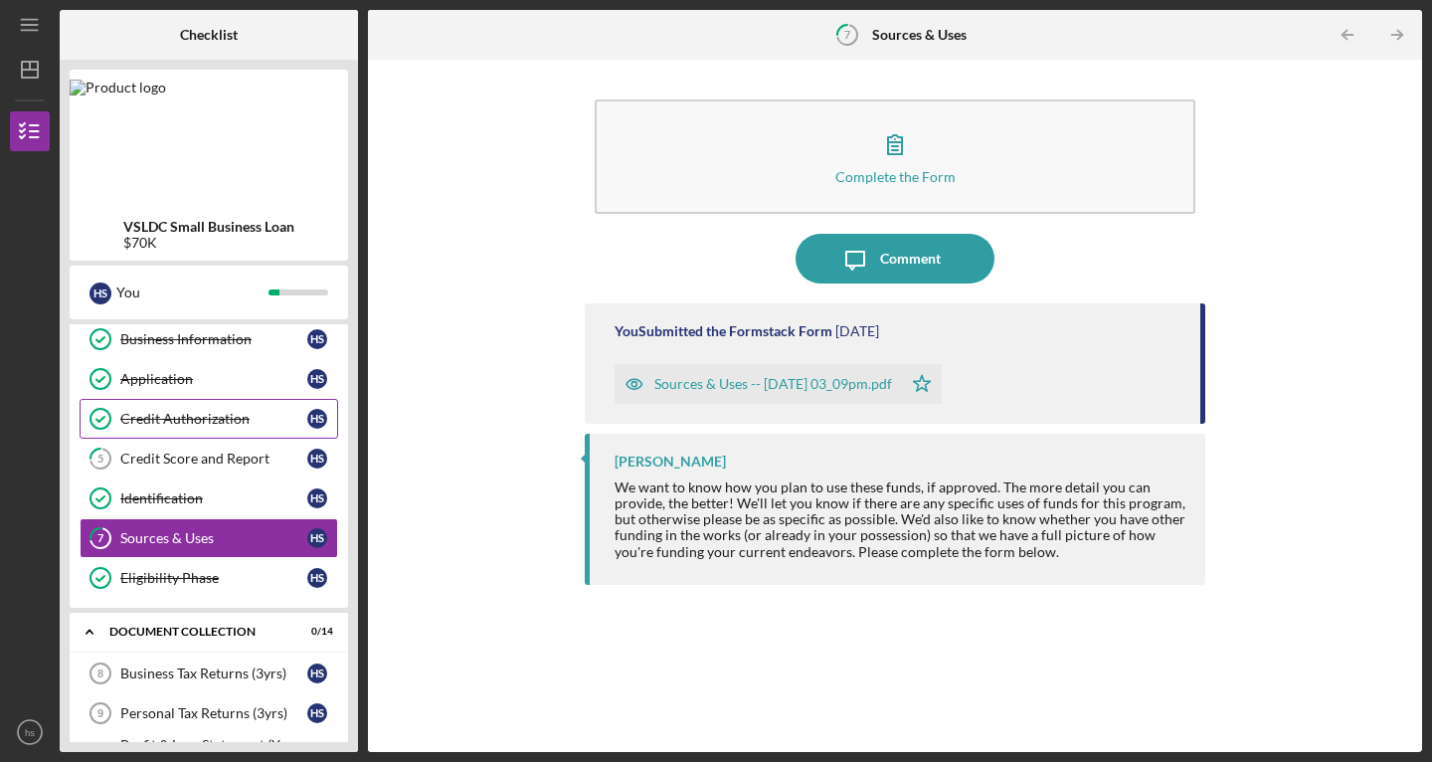
drag, startPoint x: 178, startPoint y: 456, endPoint x: 146, endPoint y: 401, distance: 63.3
click at [146, 401] on div "1 Personal Information h s Business Information Business Information h s Applic…" at bounding box center [209, 444] width 279 height 328
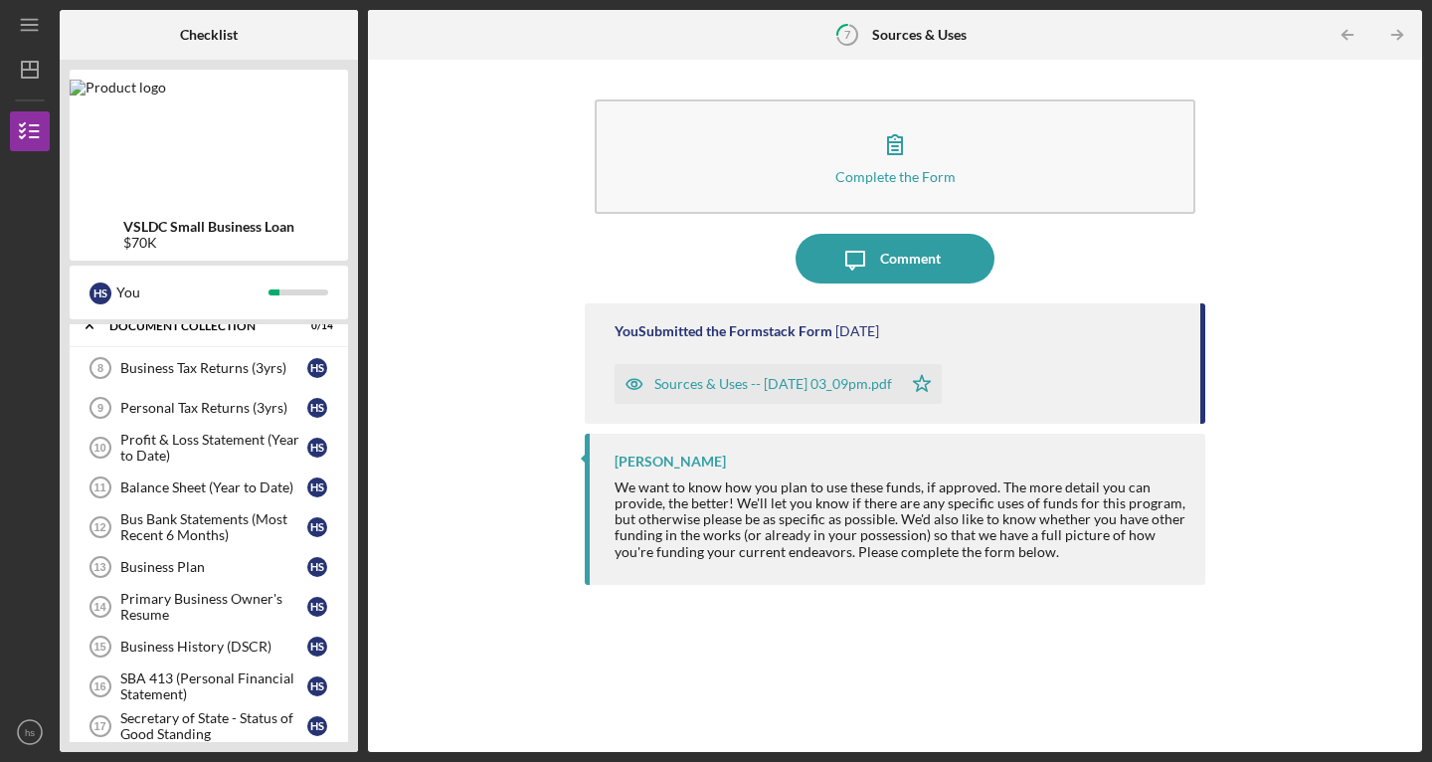
scroll to position [212, 0]
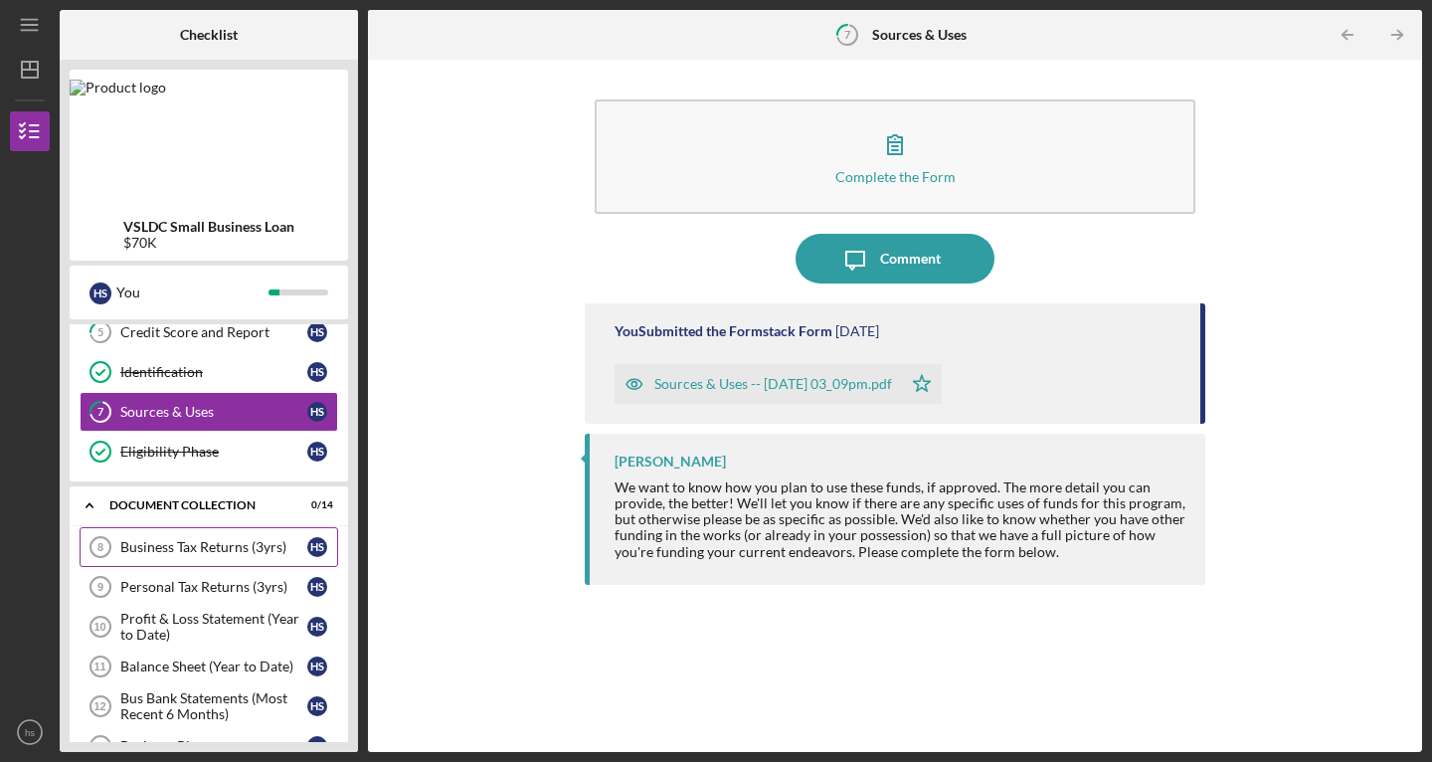
click at [186, 548] on div "Business Tax Returns (3yrs)" at bounding box center [213, 547] width 187 height 16
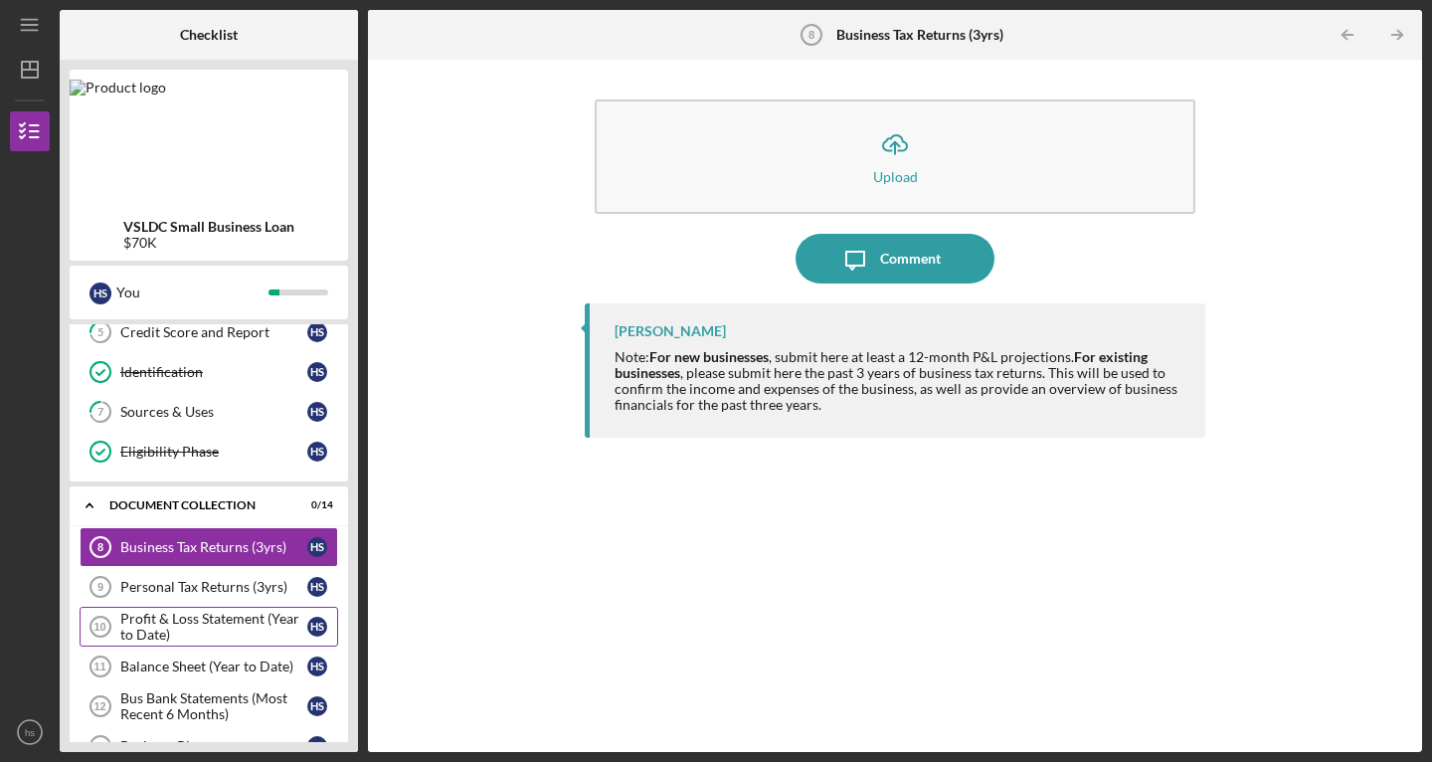
click at [133, 620] on div "Profit & Loss Statement (Year to Date)" at bounding box center [213, 627] width 187 height 32
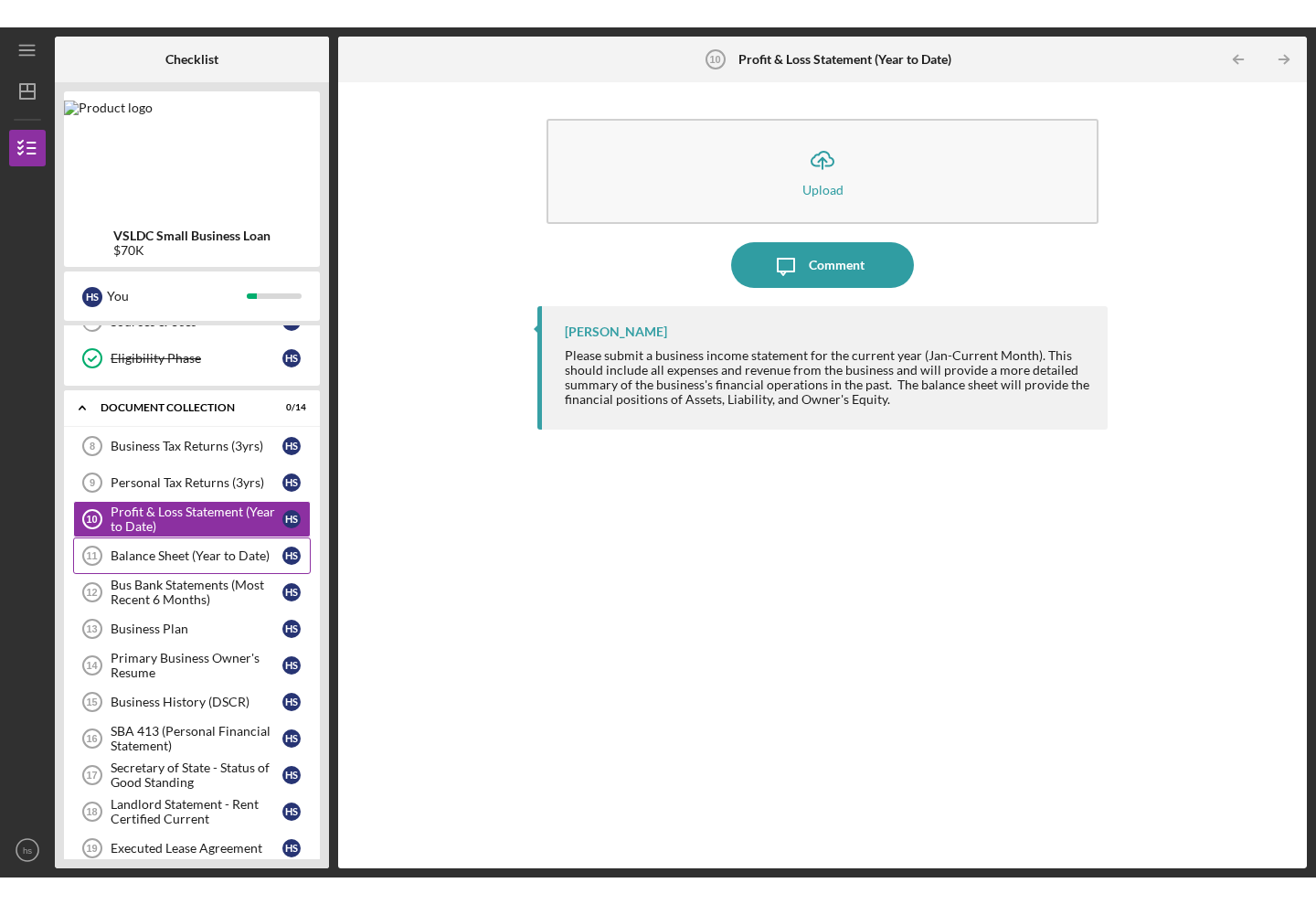
scroll to position [308, 0]
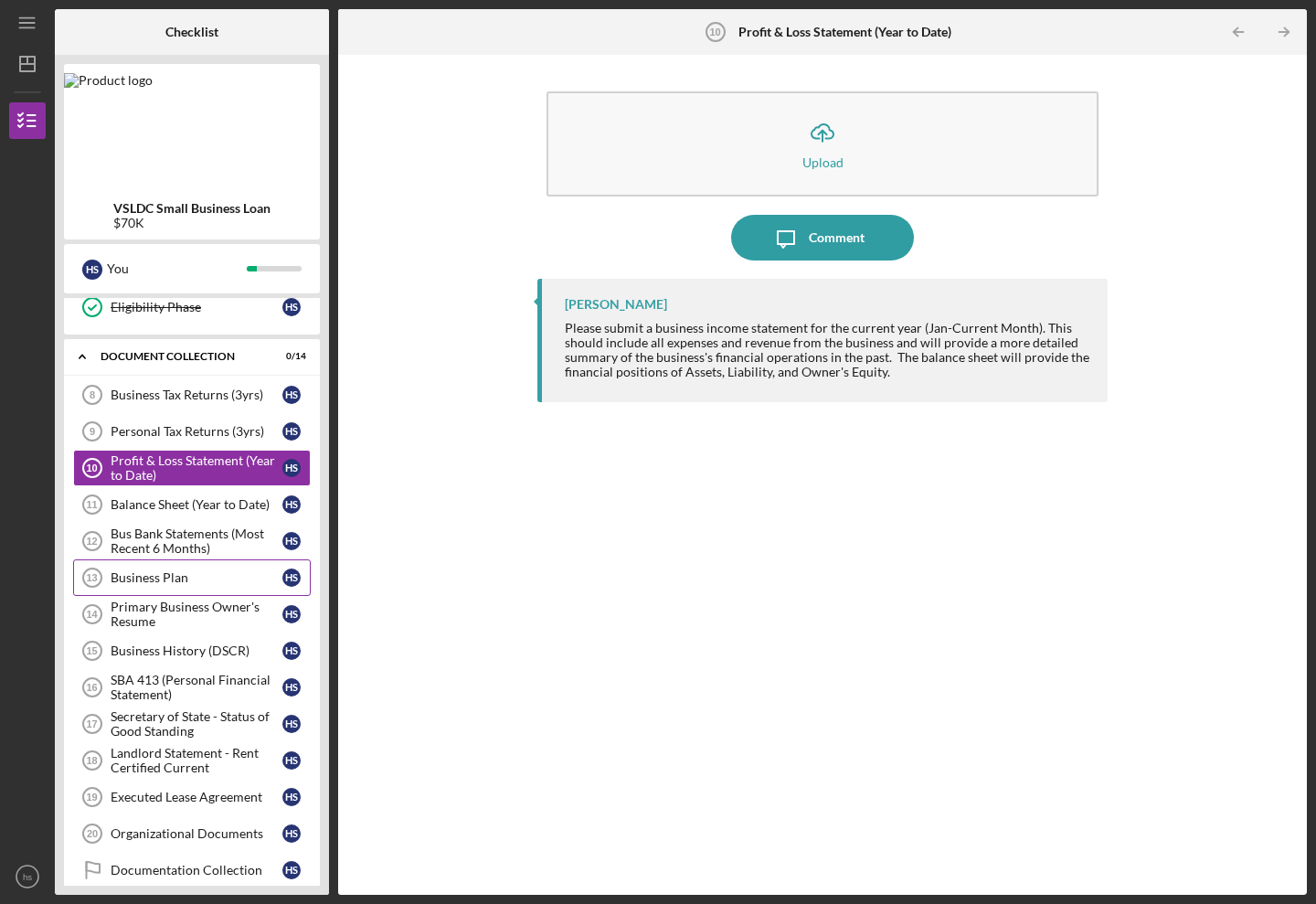
click at [261, 561] on link "Business Plan 13 Business Plan h s" at bounding box center [192, 578] width 238 height 37
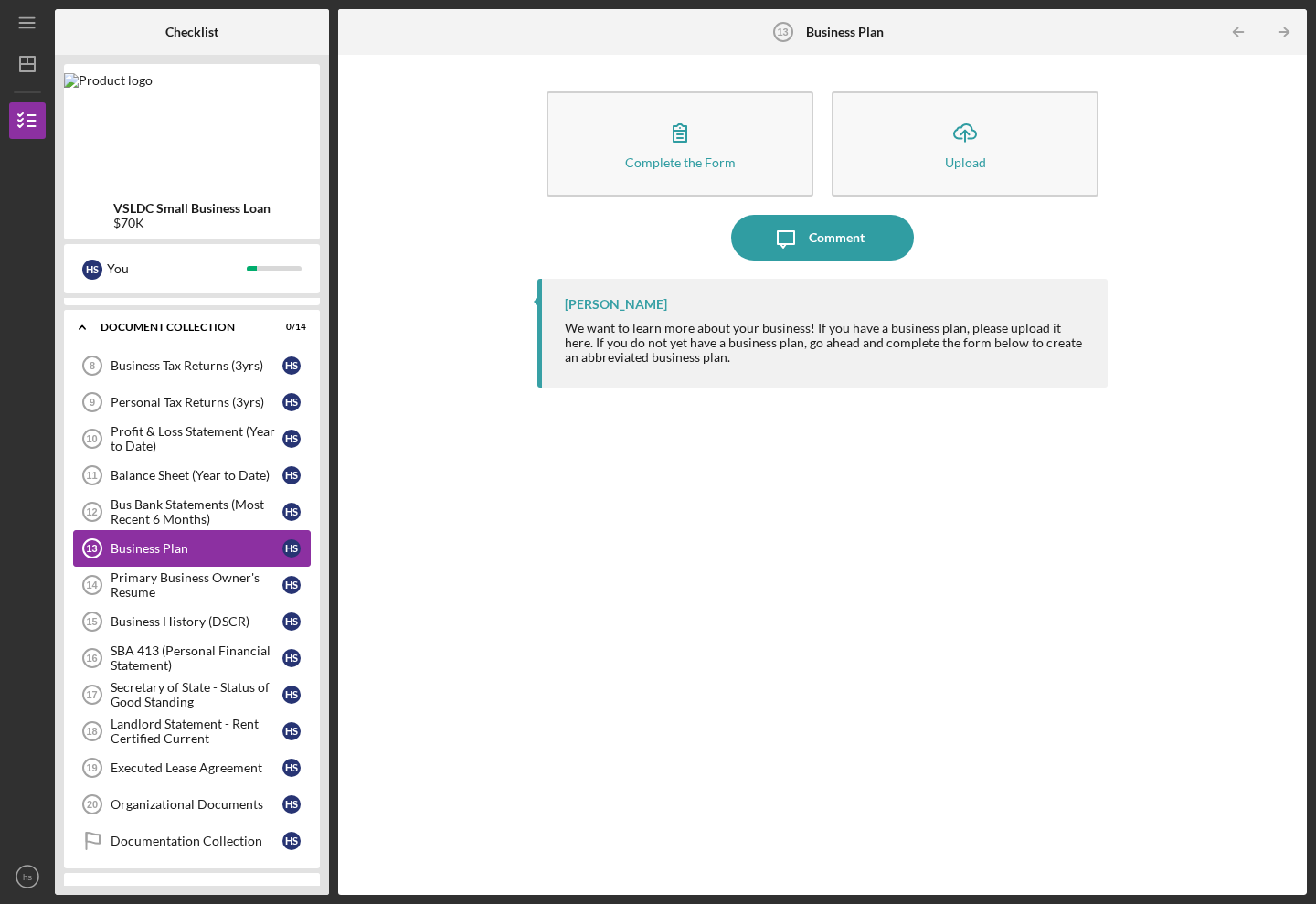
scroll to position [335, 0]
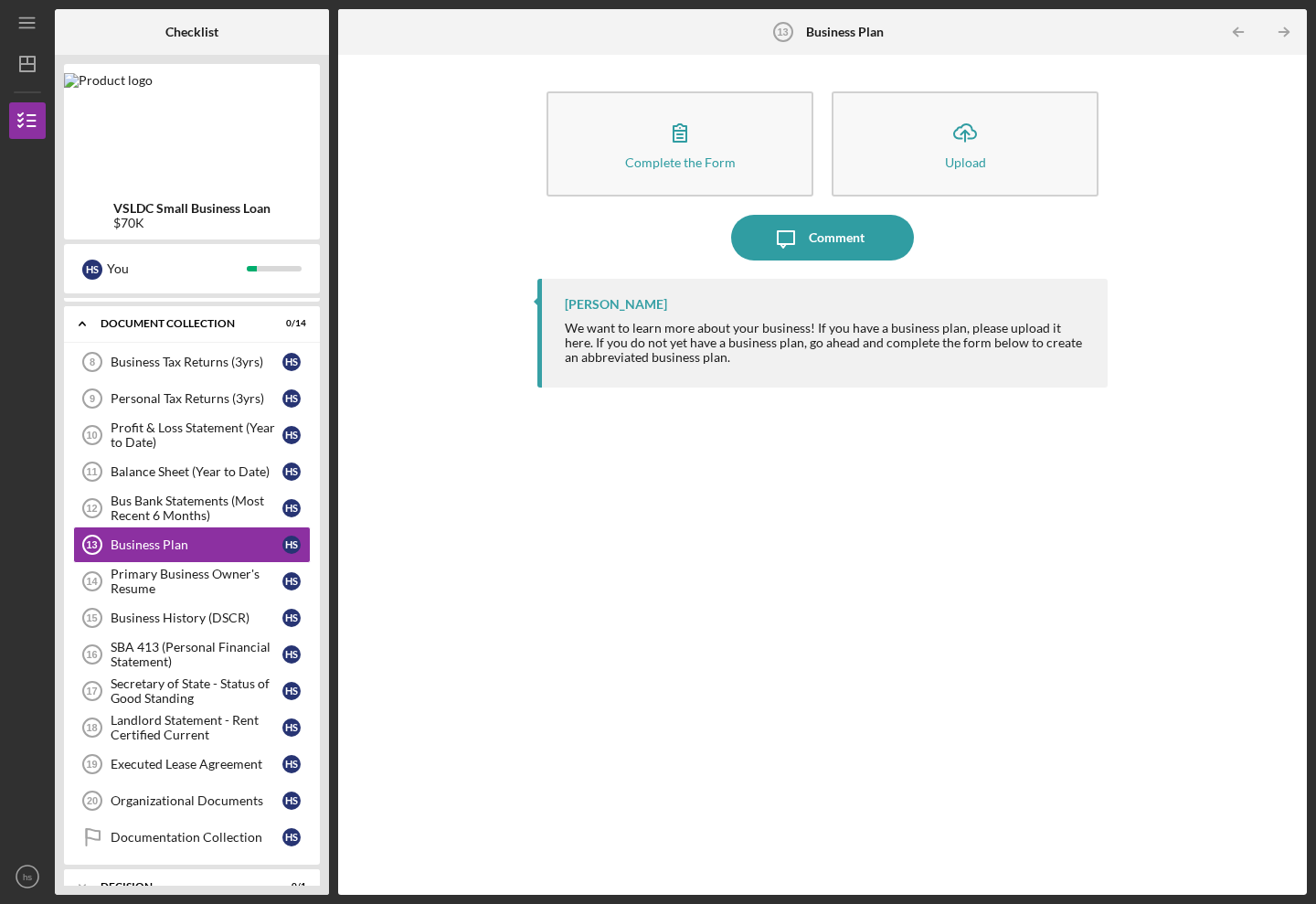
click at [500, 493] on div "Complete the Form Form Icon/Upload Upload Icon/Message Comment [PERSON_NAME] We…" at bounding box center [822, 475] width 951 height 821
click at [208, 318] on div "Document Collection" at bounding box center [199, 323] width 197 height 11
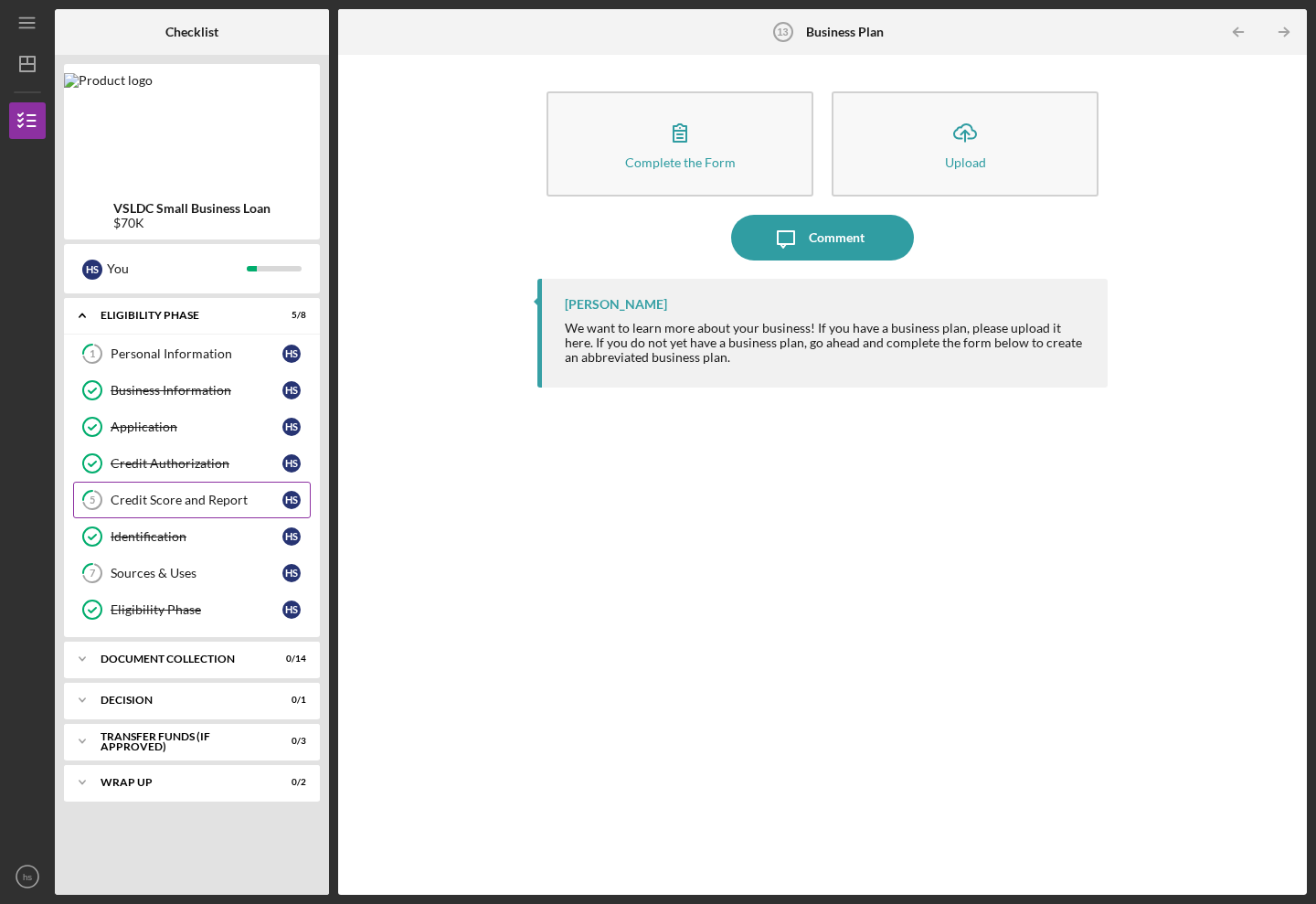
click at [135, 509] on link "5 Credit Score and Report h s" at bounding box center [192, 500] width 238 height 37
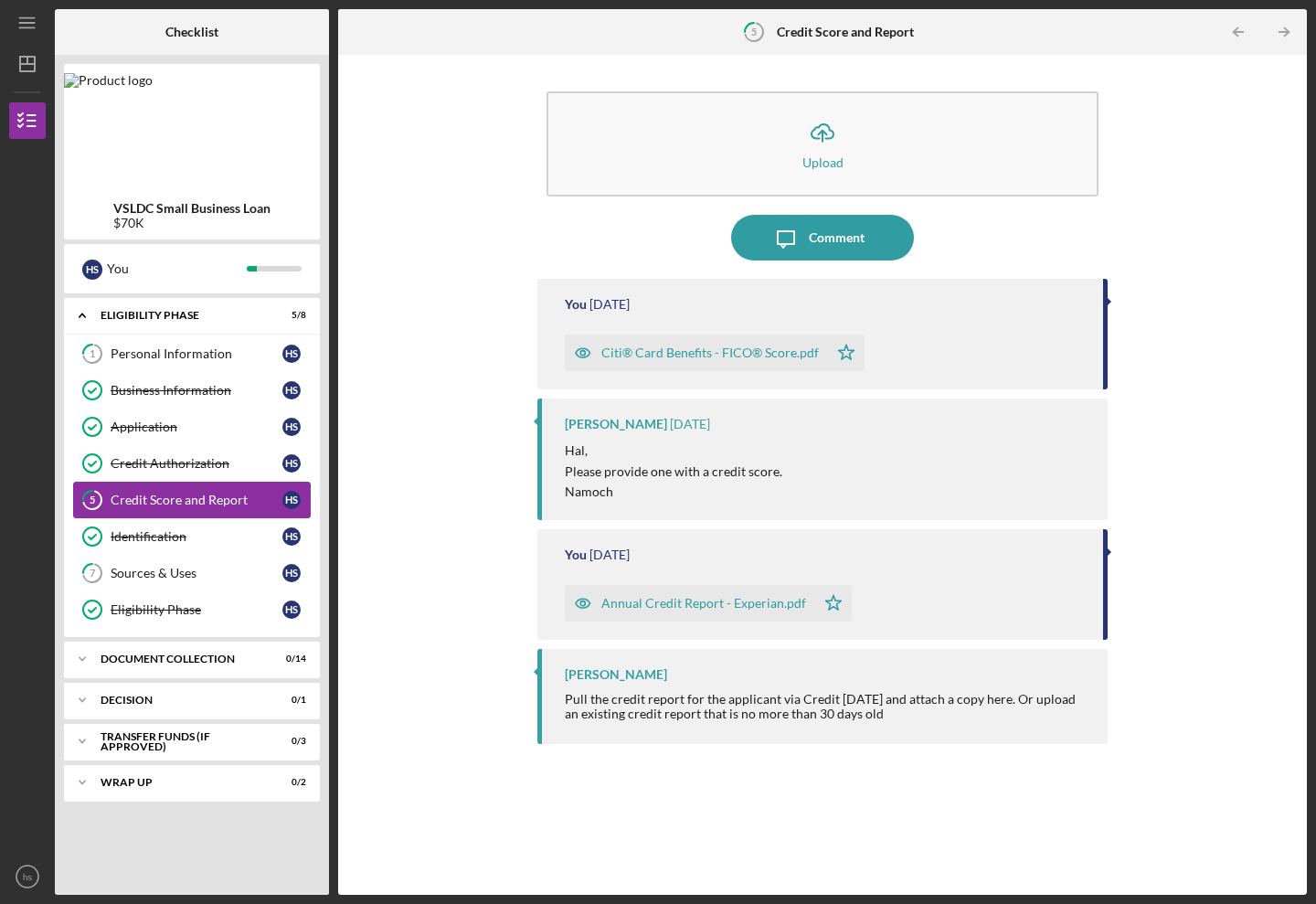
click at [124, 496] on div "Credit Score and Report" at bounding box center [196, 500] width 172 height 15
click at [92, 502] on tspan "5" at bounding box center [92, 500] width 6 height 12
click at [92, 501] on tspan "5" at bounding box center [92, 500] width 6 height 12
click at [142, 311] on div "Eligibility Phase" at bounding box center [199, 315] width 197 height 11
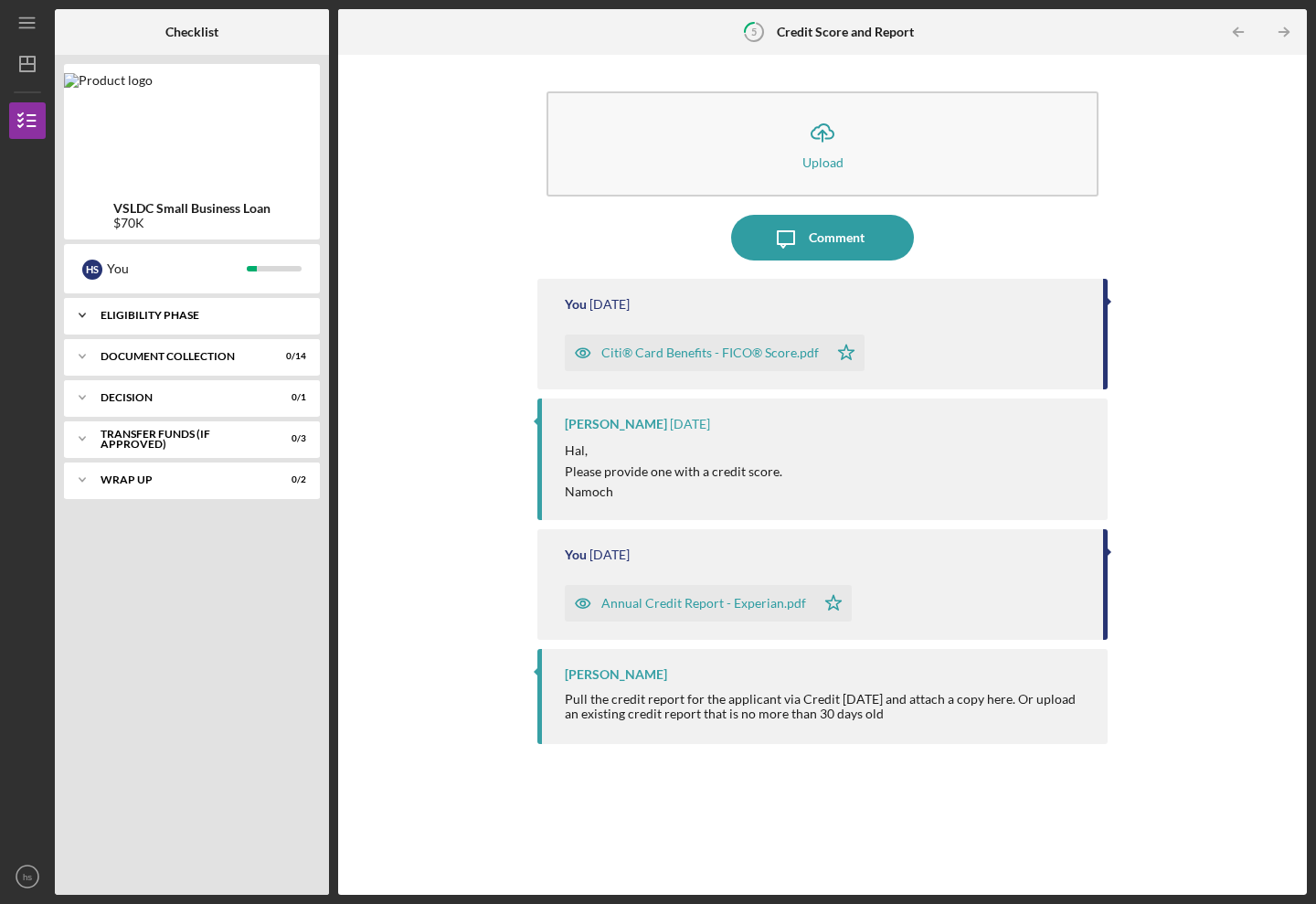
click at [129, 311] on div "Eligibility Phase" at bounding box center [199, 315] width 197 height 11
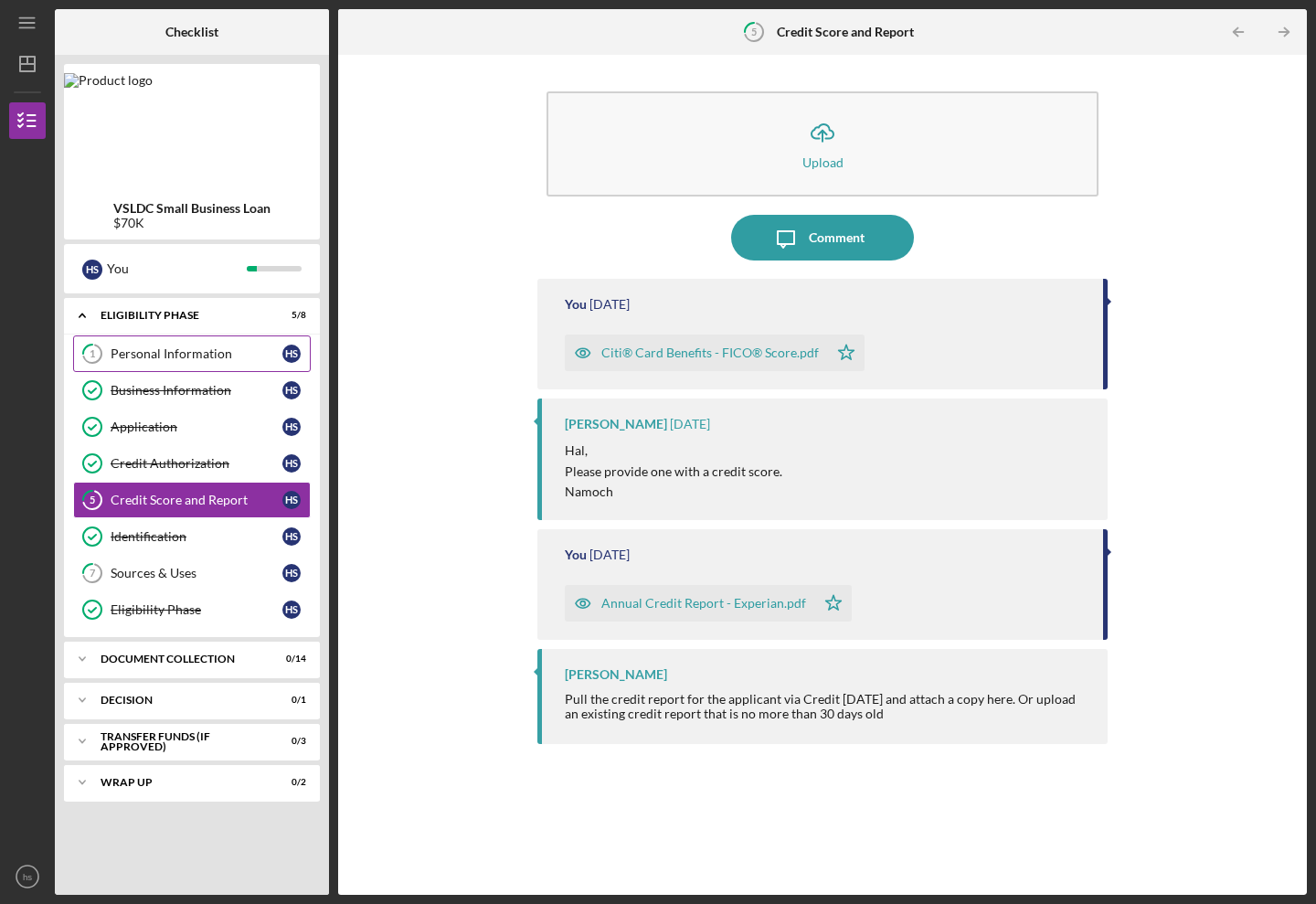
click at [121, 358] on div "Personal Information" at bounding box center [196, 354] width 172 height 15
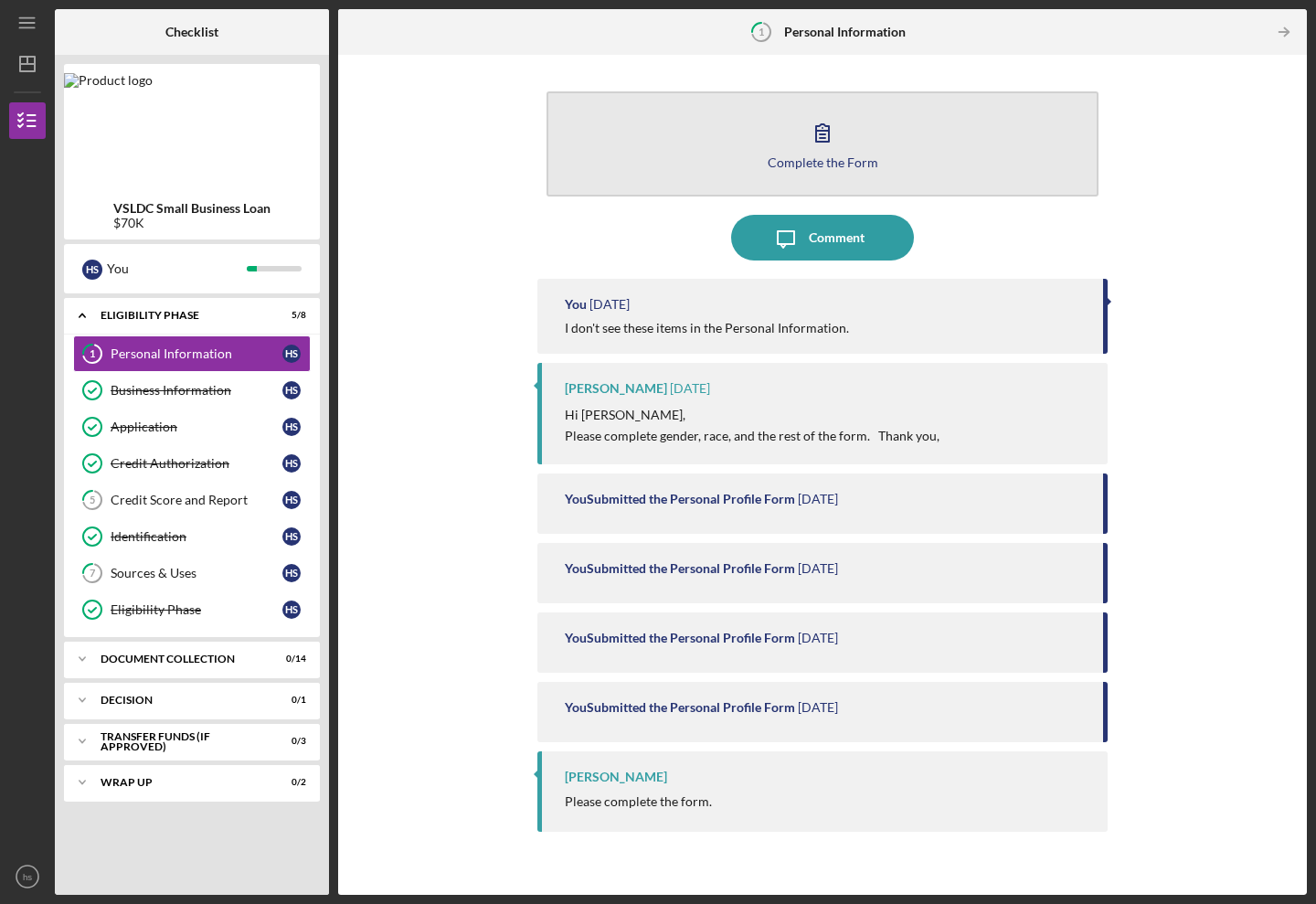
click at [831, 138] on icon "button" at bounding box center [822, 132] width 46 height 46
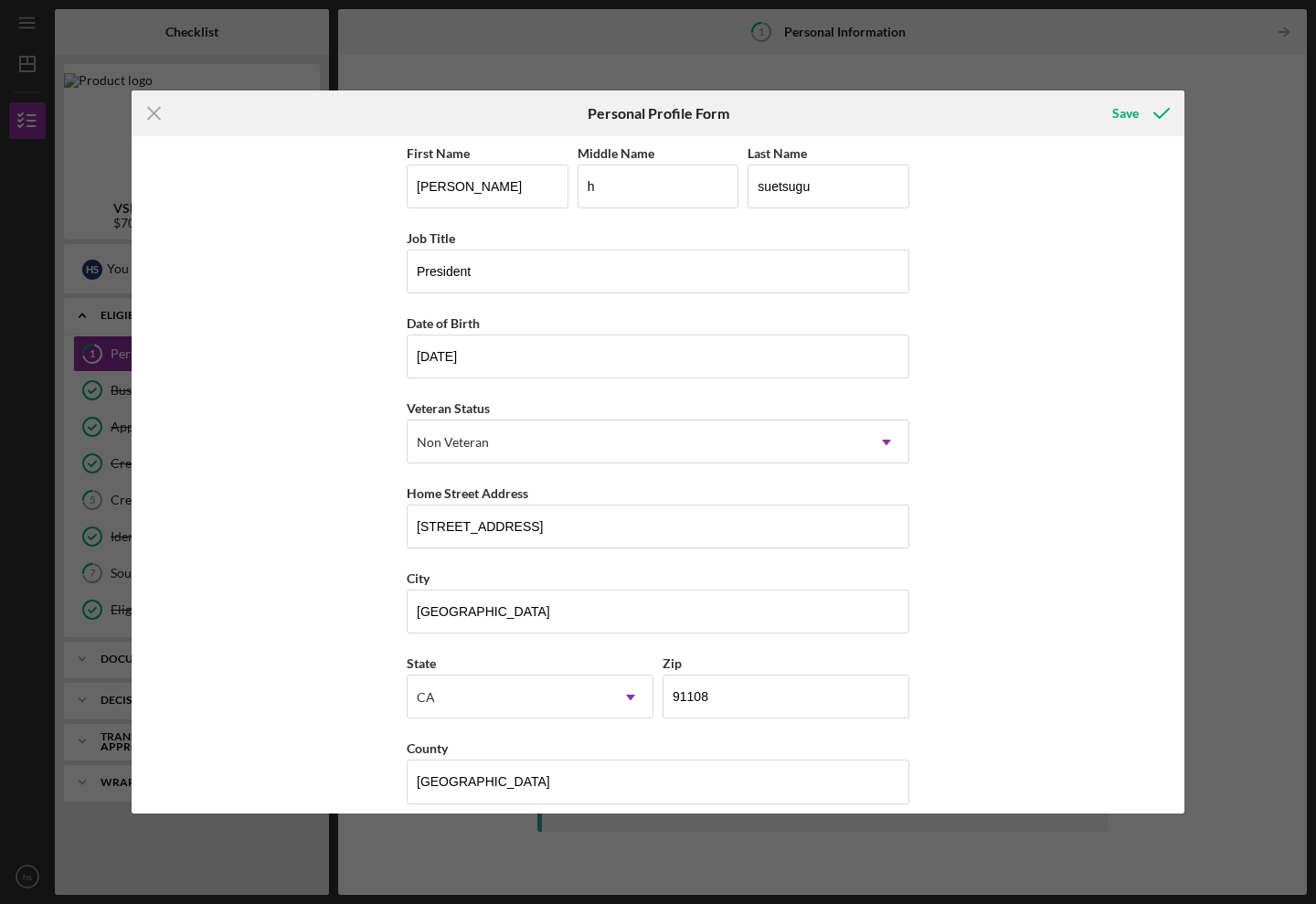
scroll to position [22, 0]
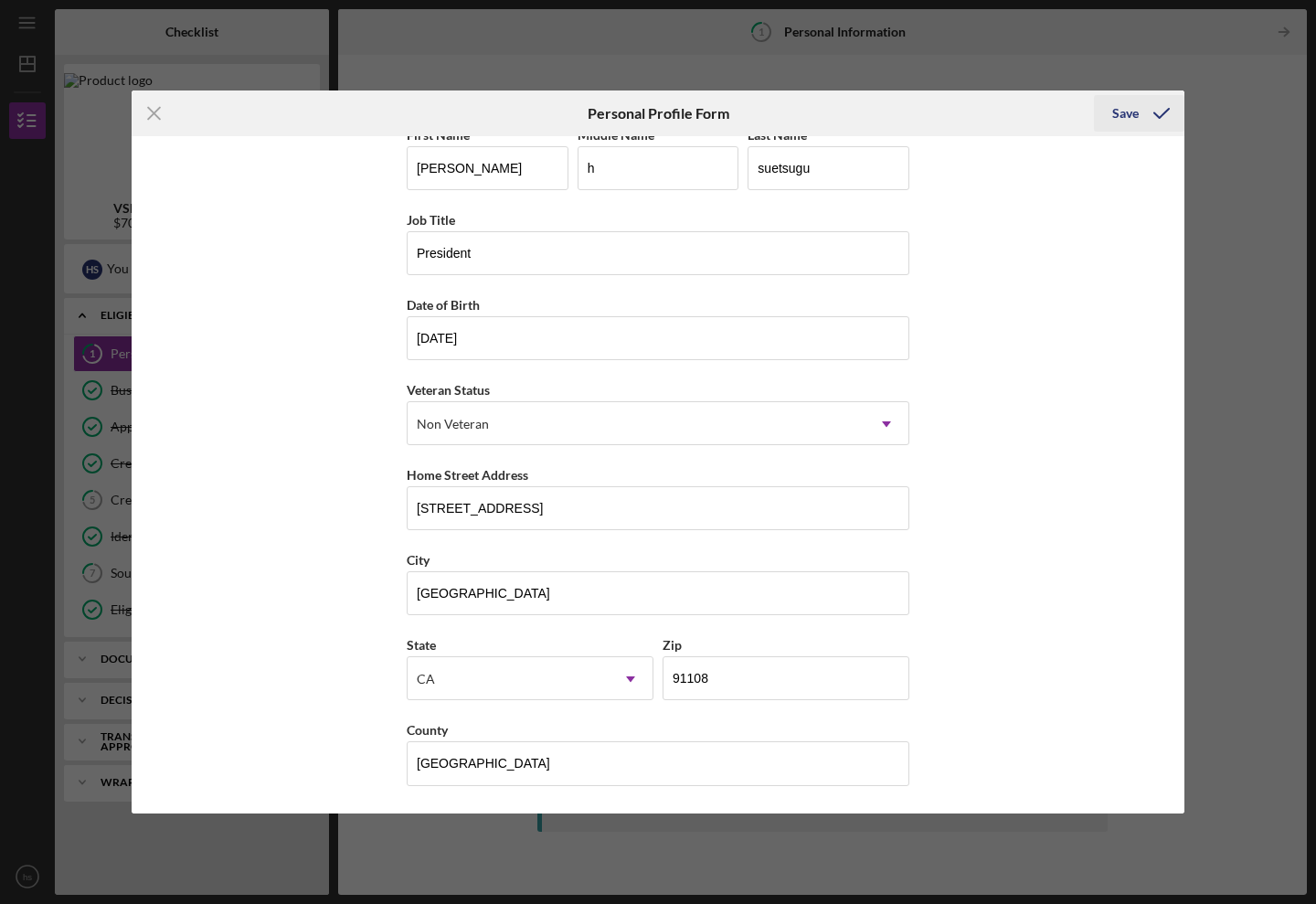
click at [1129, 109] on div "Save" at bounding box center [1126, 113] width 27 height 37
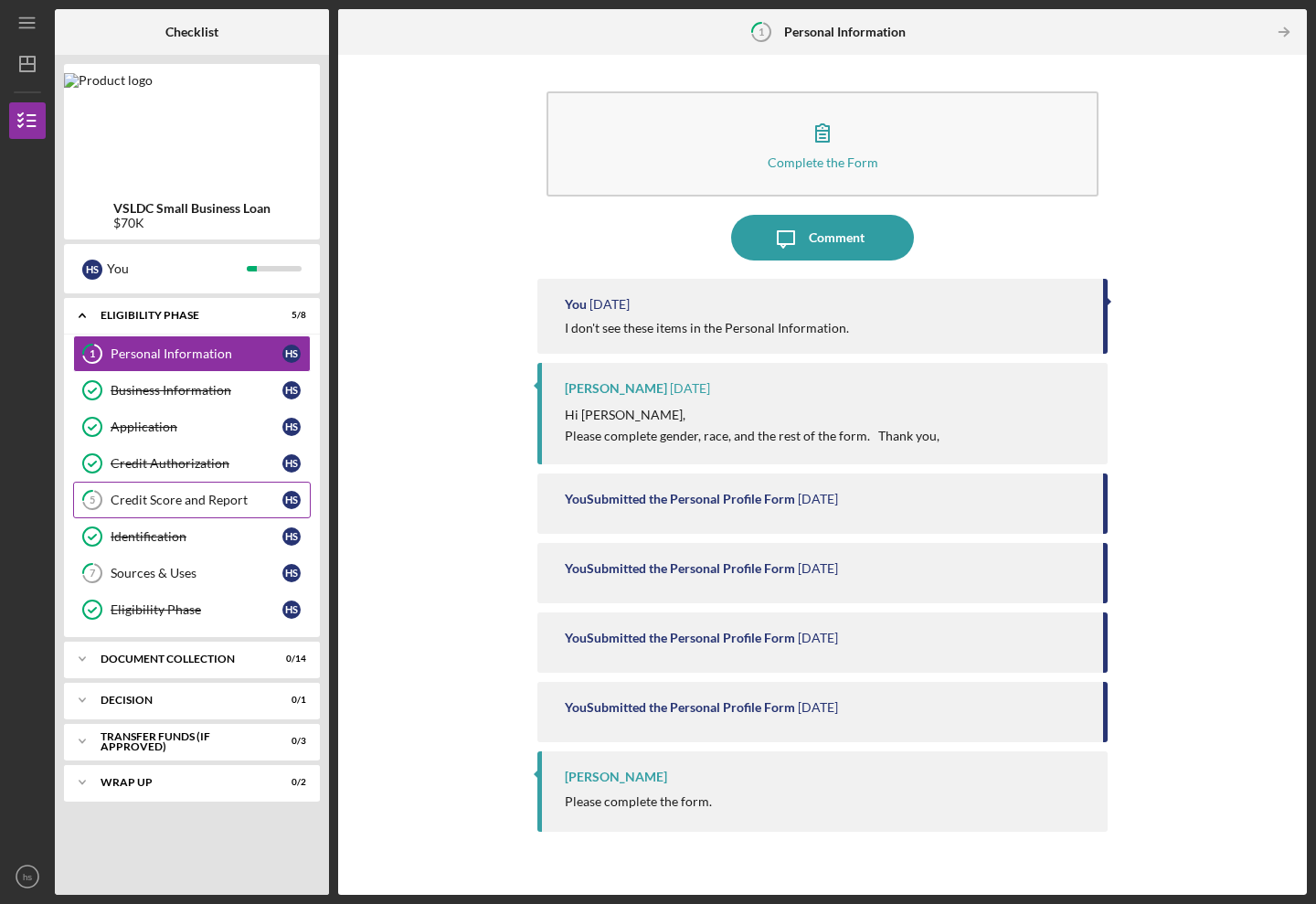
click at [165, 505] on div "Credit Score and Report" at bounding box center [196, 500] width 172 height 15
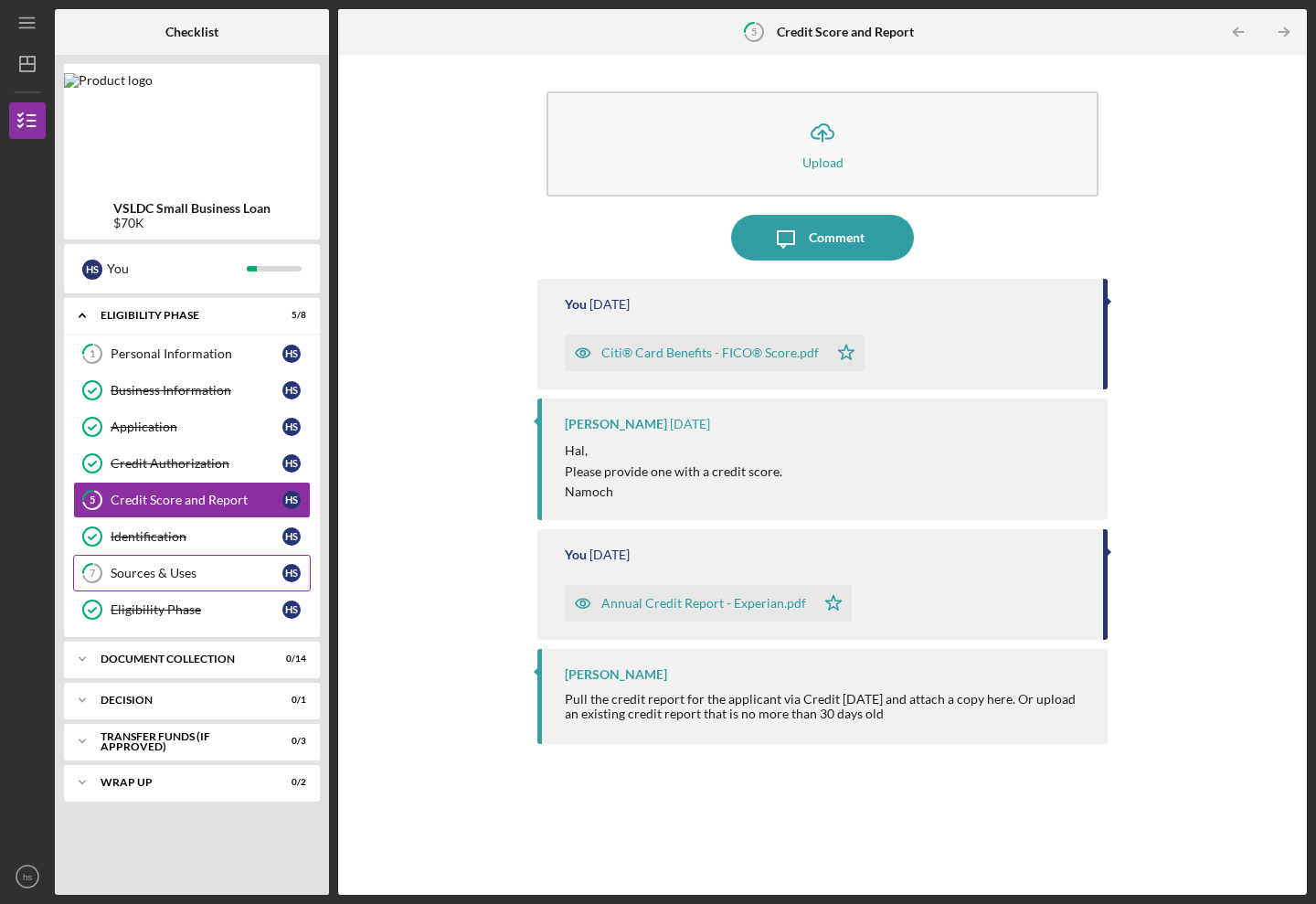
click at [145, 578] on div "Sources & Uses" at bounding box center [196, 573] width 172 height 15
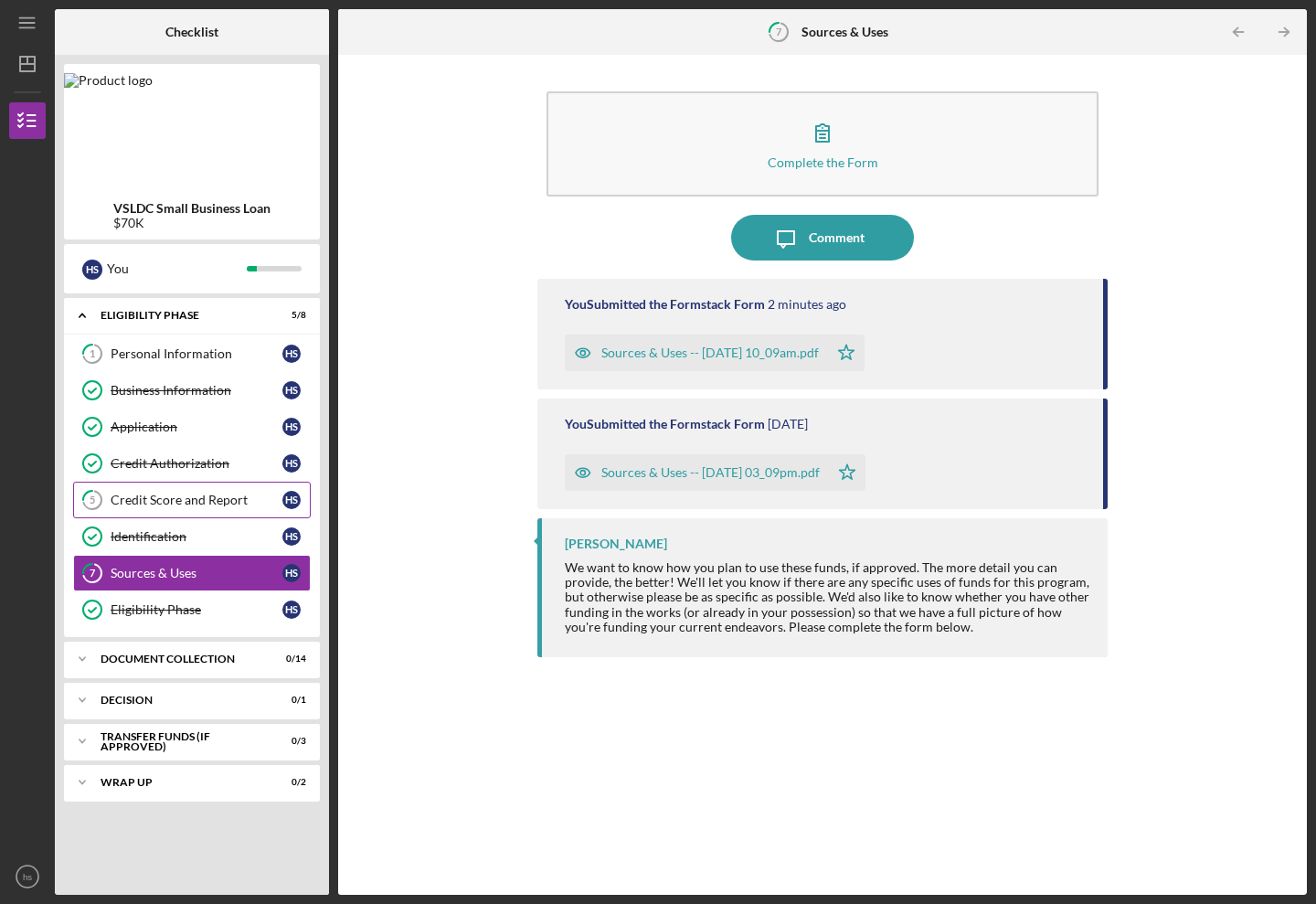
click at [123, 501] on div "Credit Score and Report" at bounding box center [196, 500] width 172 height 15
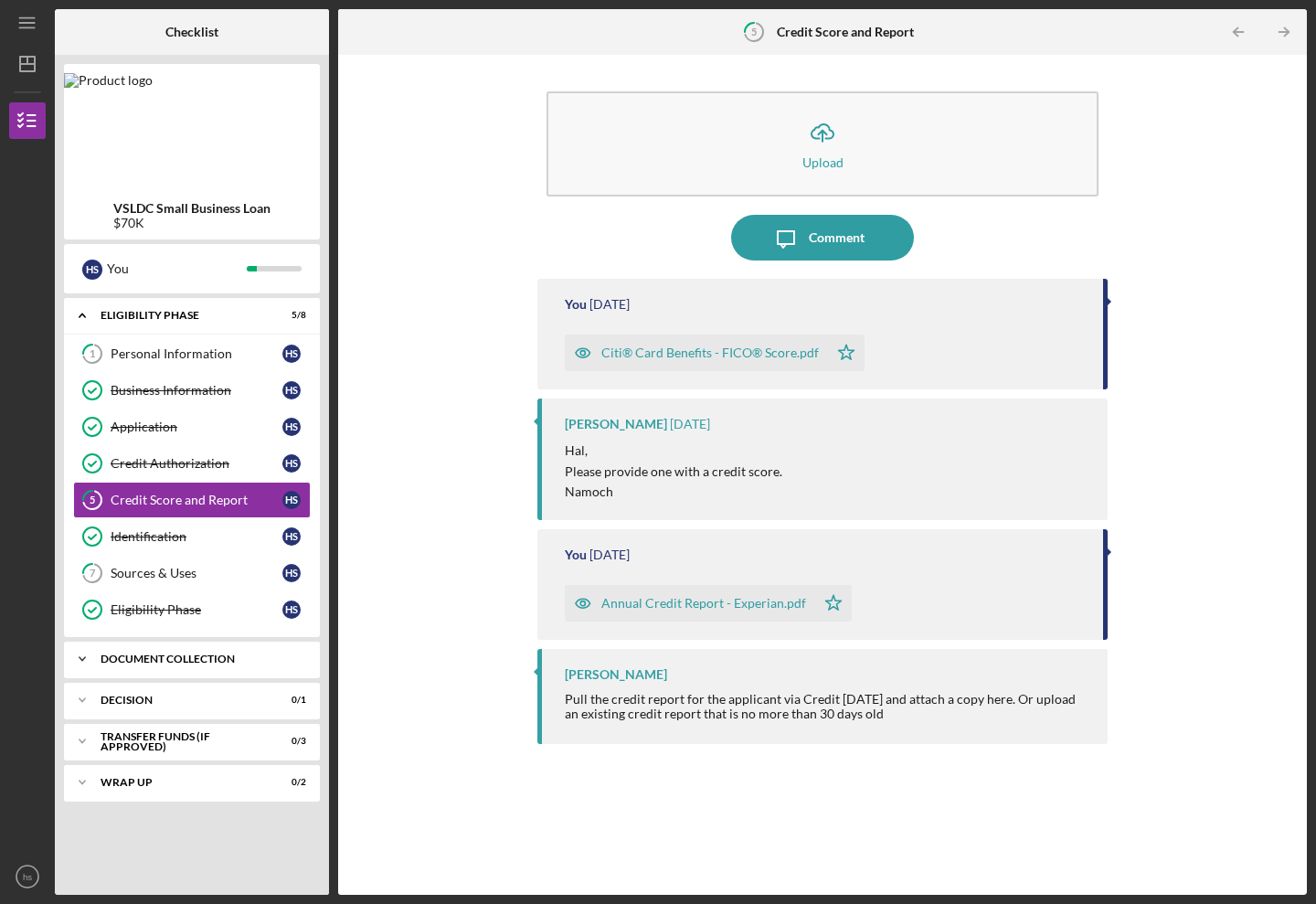
click at [122, 659] on div "Document Collection" at bounding box center [199, 659] width 197 height 11
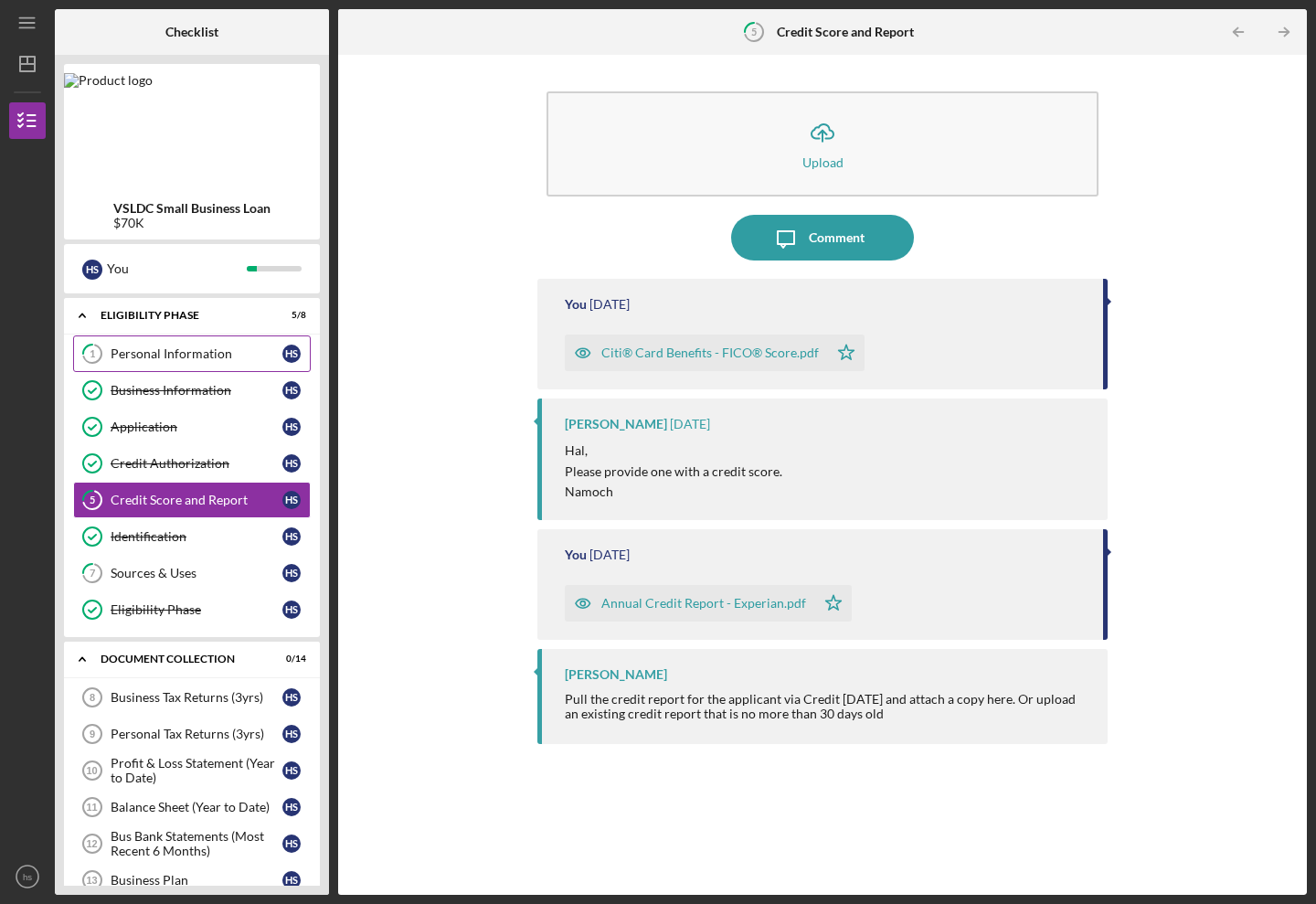
click at [147, 346] on div "Personal Information" at bounding box center [196, 354] width 172 height 15
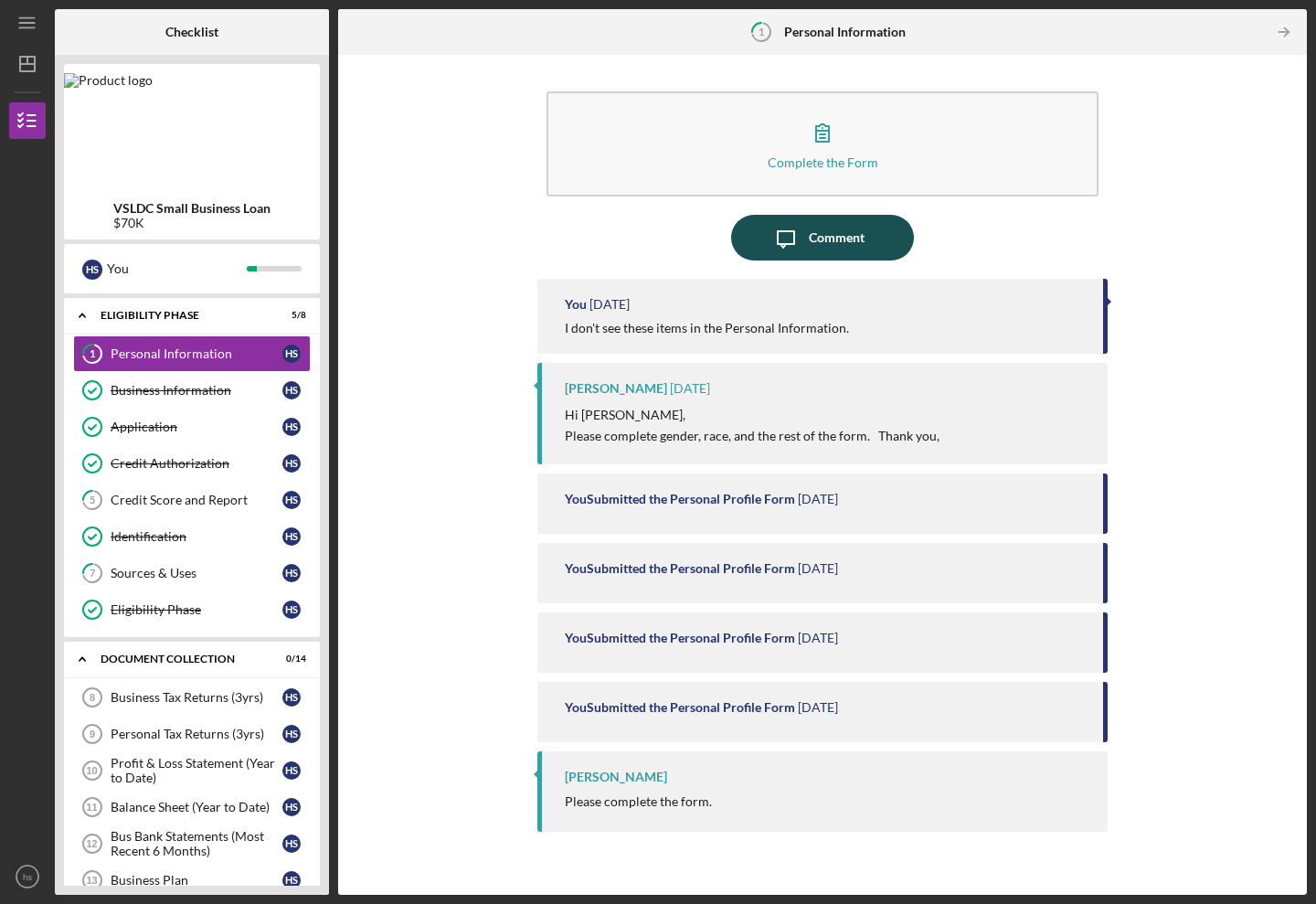
click at [816, 241] on div "Comment" at bounding box center [836, 238] width 56 height 46
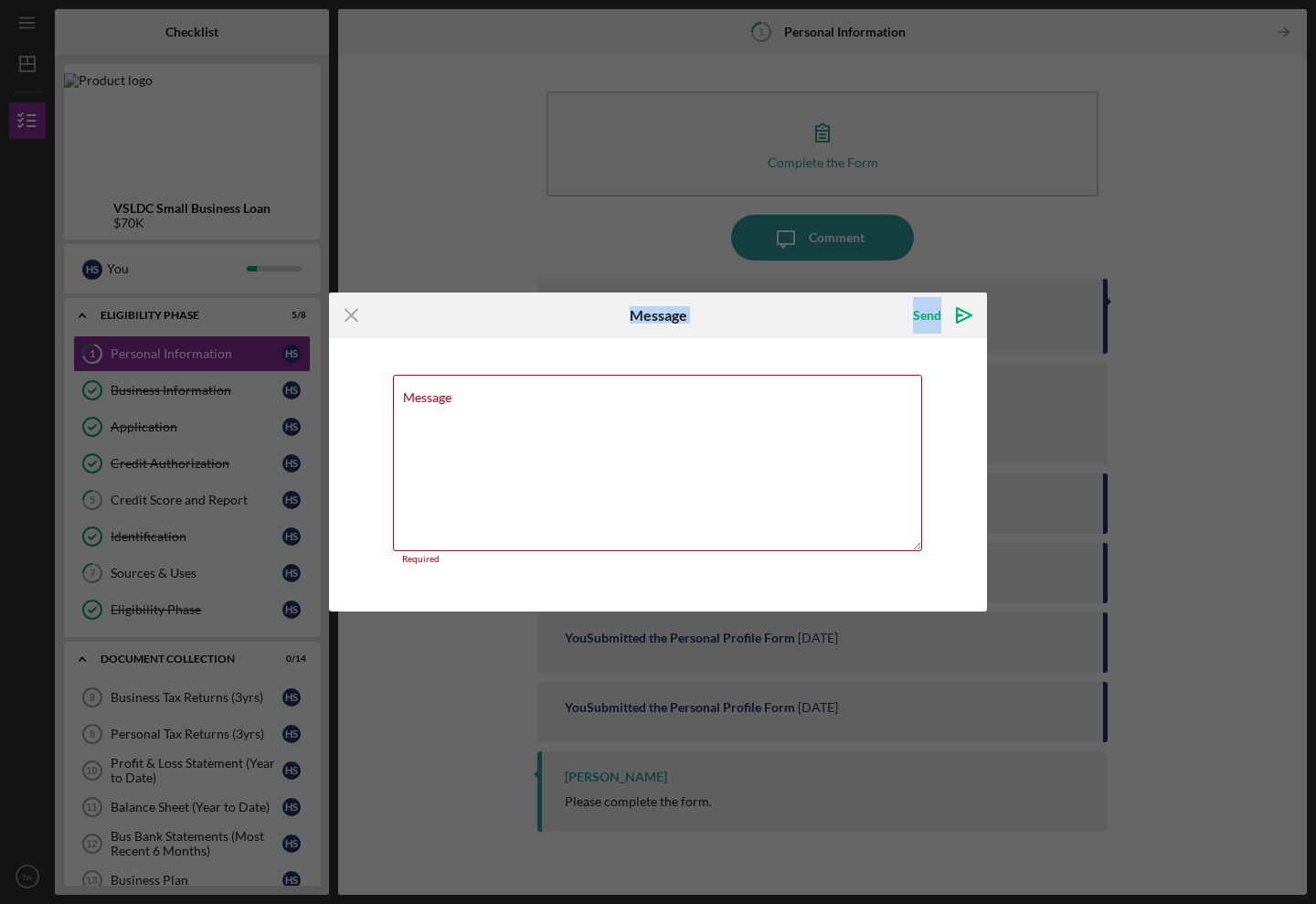
drag, startPoint x: 524, startPoint y: 327, endPoint x: 504, endPoint y: 311, distance: 25.6
click at [898, 435] on form "Icon/Menu Close Message Send Icon/icon-invite-send Message Required Cancel Send…" at bounding box center [658, 452] width 658 height 320
click at [357, 319] on icon "Icon/Menu Close" at bounding box center [352, 315] width 46 height 46
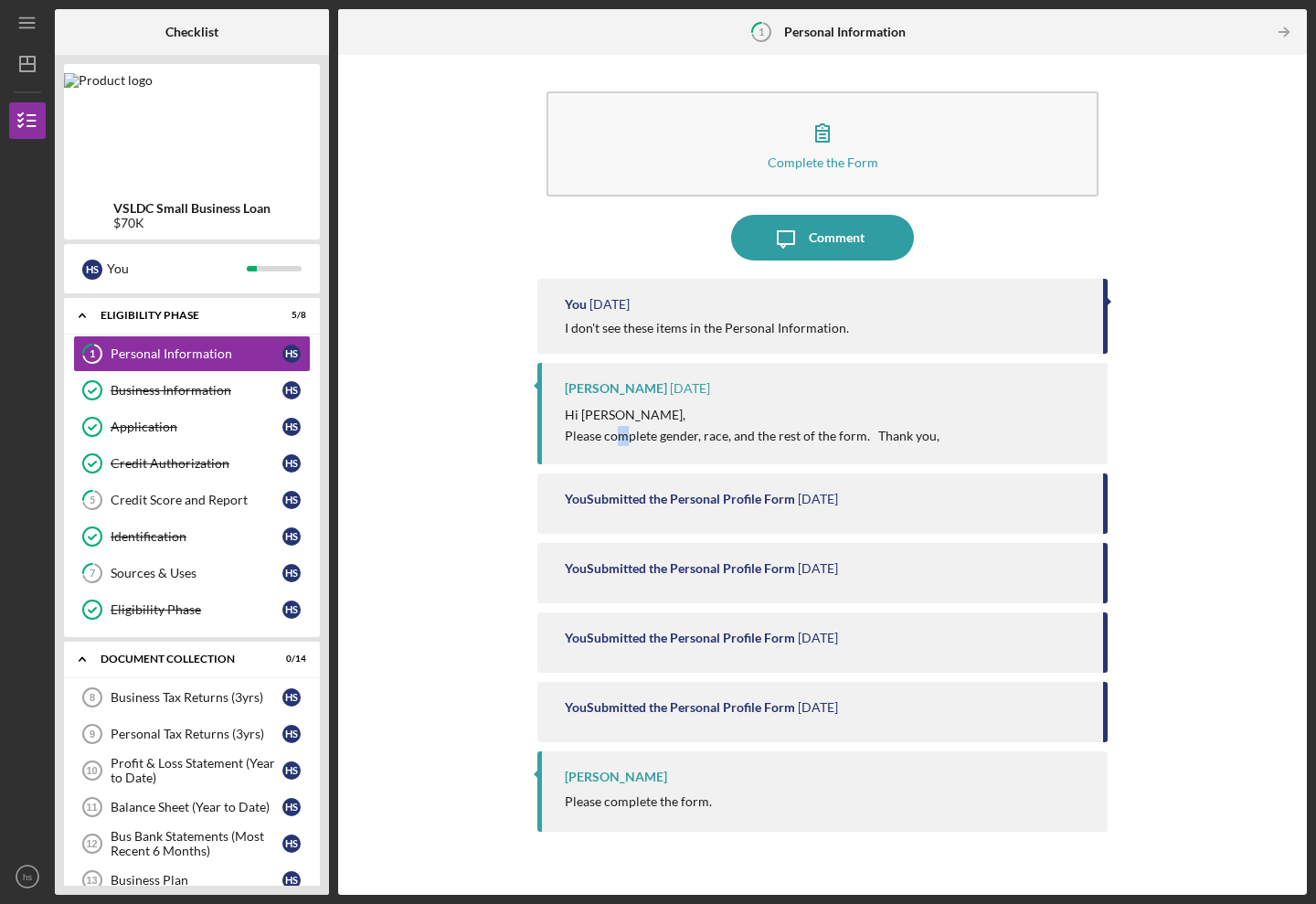
click at [621, 429] on p "Please complete gender, race, and the rest of the form. Thank you," at bounding box center [753, 436] width 375 height 20
click at [565, 436] on p "Please complete gender, race, and the rest of the form. Thank you," at bounding box center [753, 436] width 375 height 20
drag, startPoint x: 565, startPoint y: 432, endPoint x: 948, endPoint y: 424, distance: 383.1
click at [954, 424] on div "[PERSON_NAME] [DATE] Hi [PERSON_NAME], Please complete gender, race, and the re…" at bounding box center [822, 413] width 571 height 101
click at [949, 425] on div "Hi [PERSON_NAME], Please complete gender, race, and the rest of the form. Thank…" at bounding box center [827, 425] width 525 height 41
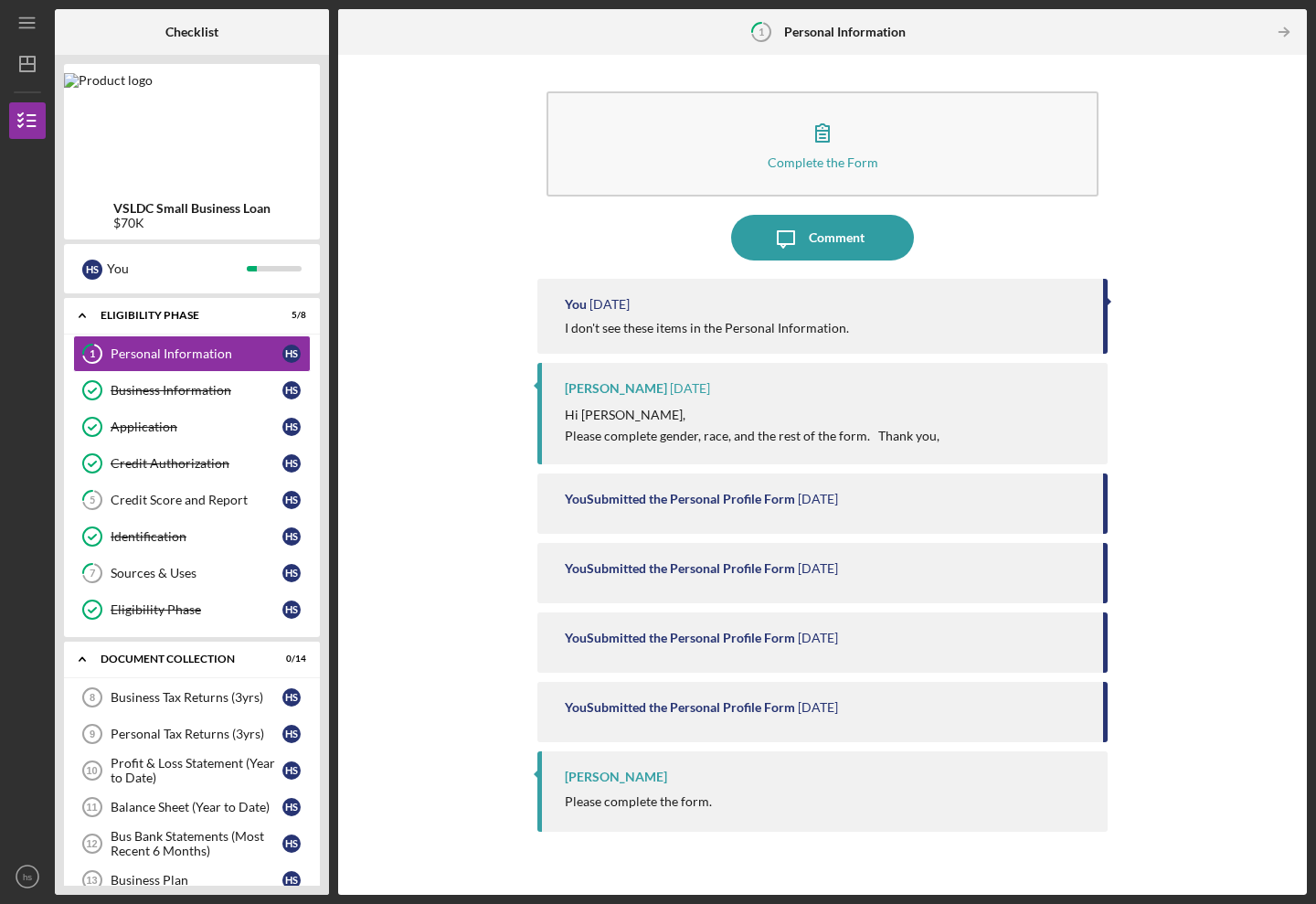
click at [617, 437] on p "Please complete gender, race, and the rest of the form. Thank you," at bounding box center [753, 436] width 375 height 20
drag, startPoint x: 565, startPoint y: 433, endPoint x: 857, endPoint y: 435, distance: 292.0
click at [866, 436] on div "[PERSON_NAME] [DATE] Hi [PERSON_NAME], Please complete gender, race, and the re…" at bounding box center [822, 413] width 571 height 101
copy p "Please complete gender, race, and the rest of the form."
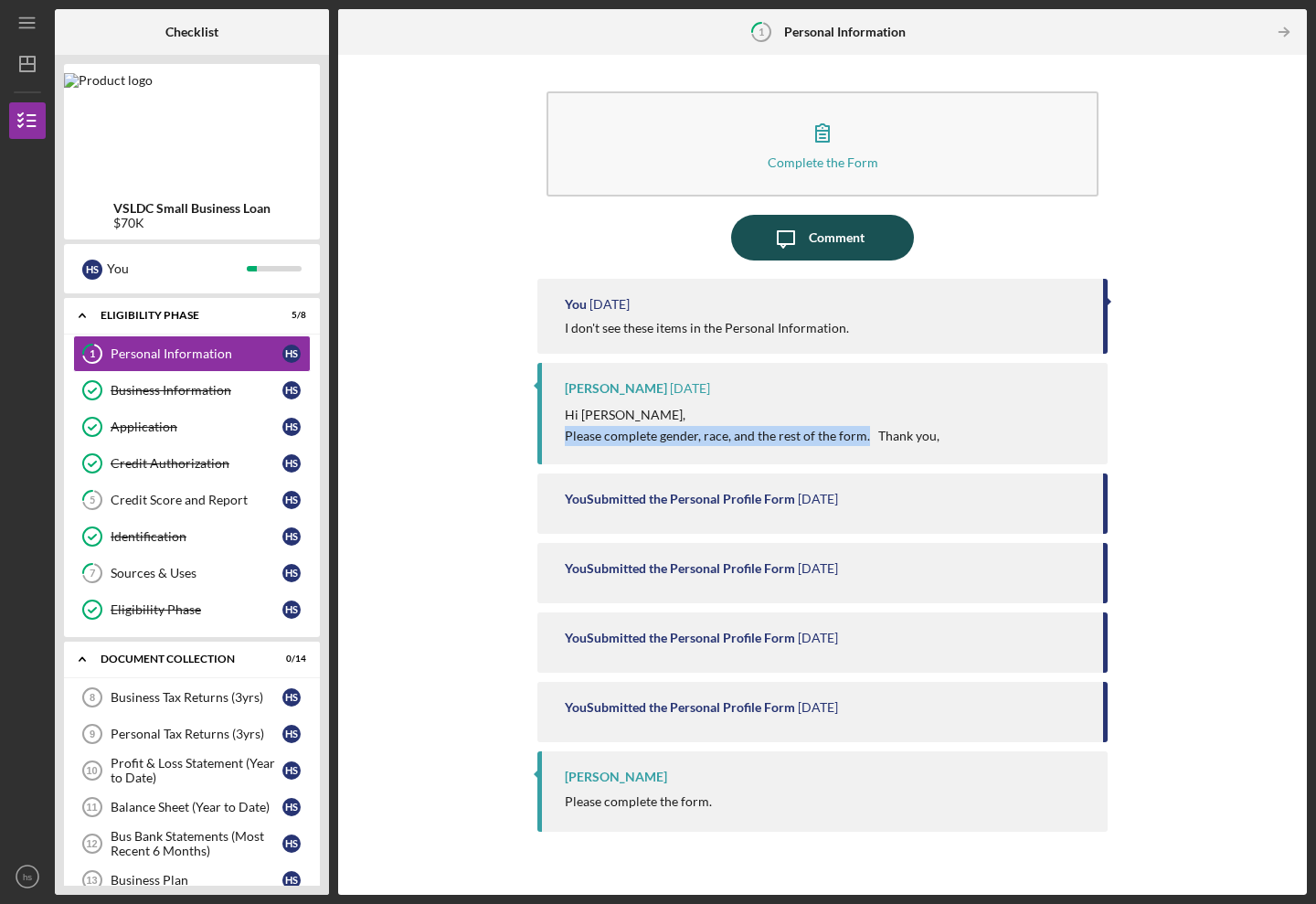
click at [791, 233] on icon "Icon/Message" at bounding box center [787, 238] width 46 height 46
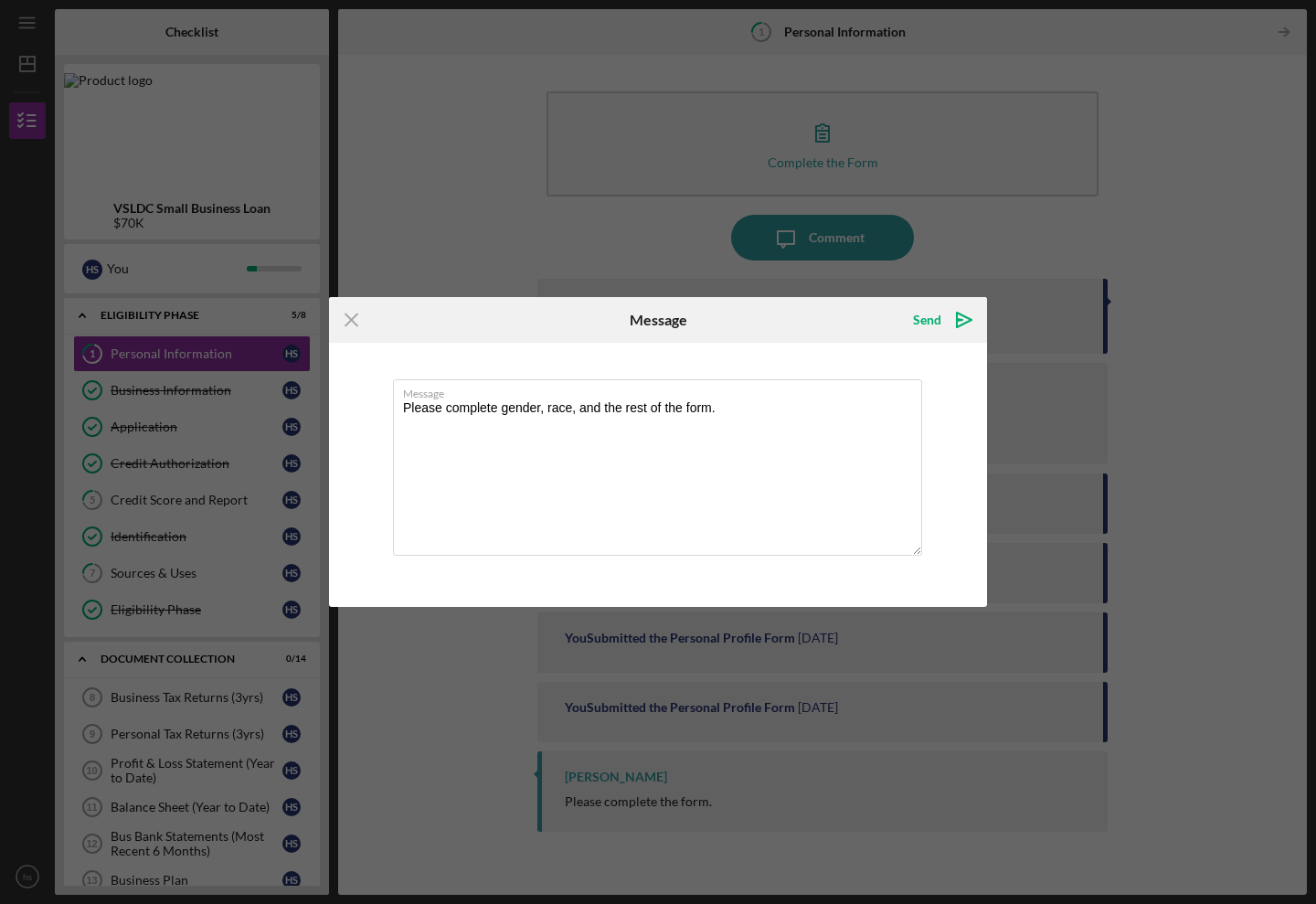
drag, startPoint x: 401, startPoint y: 412, endPoint x: 384, endPoint y: 410, distance: 17.1
click at [399, 412] on textarea "Please complete gender, race, and the rest of the form." at bounding box center [658, 468] width 529 height 176
click at [719, 407] on textarea ""Please complete gender, race, and the rest of the form." at bounding box center [658, 468] width 529 height 176
type textarea ""Please complete gender, race, and the rest of the form". Please guide me to th…"
click at [925, 317] on div "Send" at bounding box center [927, 320] width 28 height 37
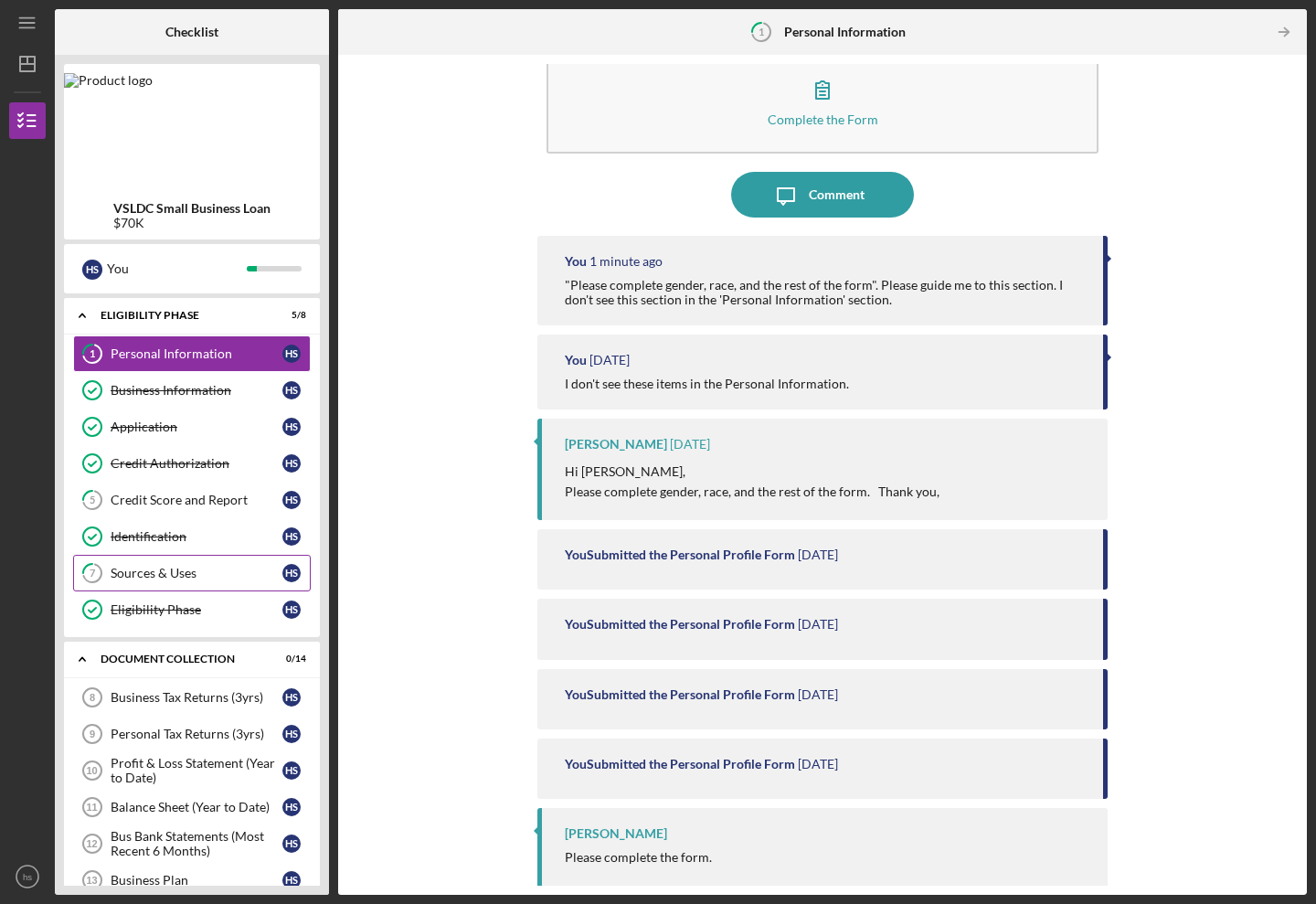
click at [160, 571] on div "Sources & Uses" at bounding box center [196, 573] width 172 height 15
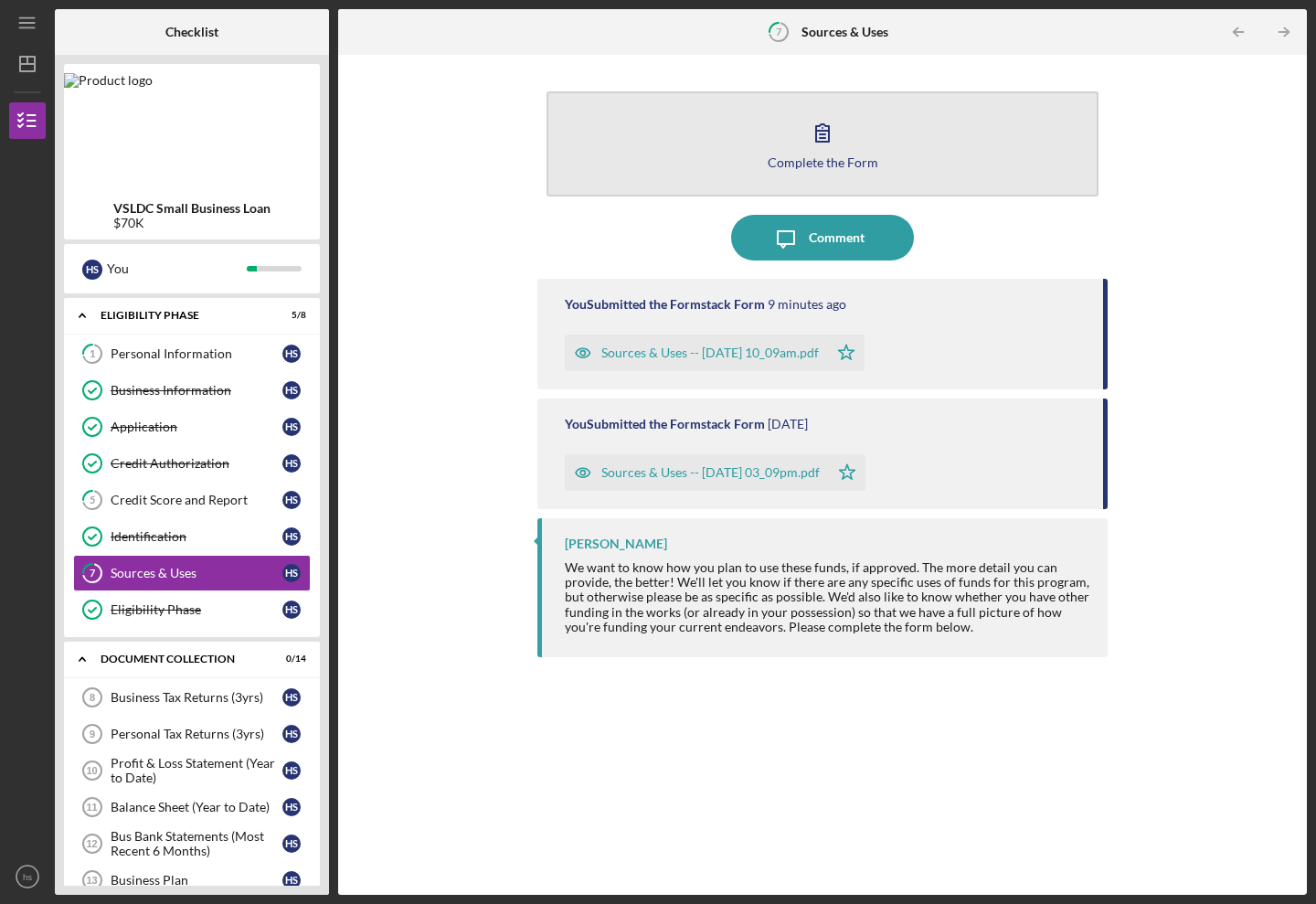
click at [713, 156] on button "Complete the Form Form" at bounding box center [822, 143] width 552 height 105
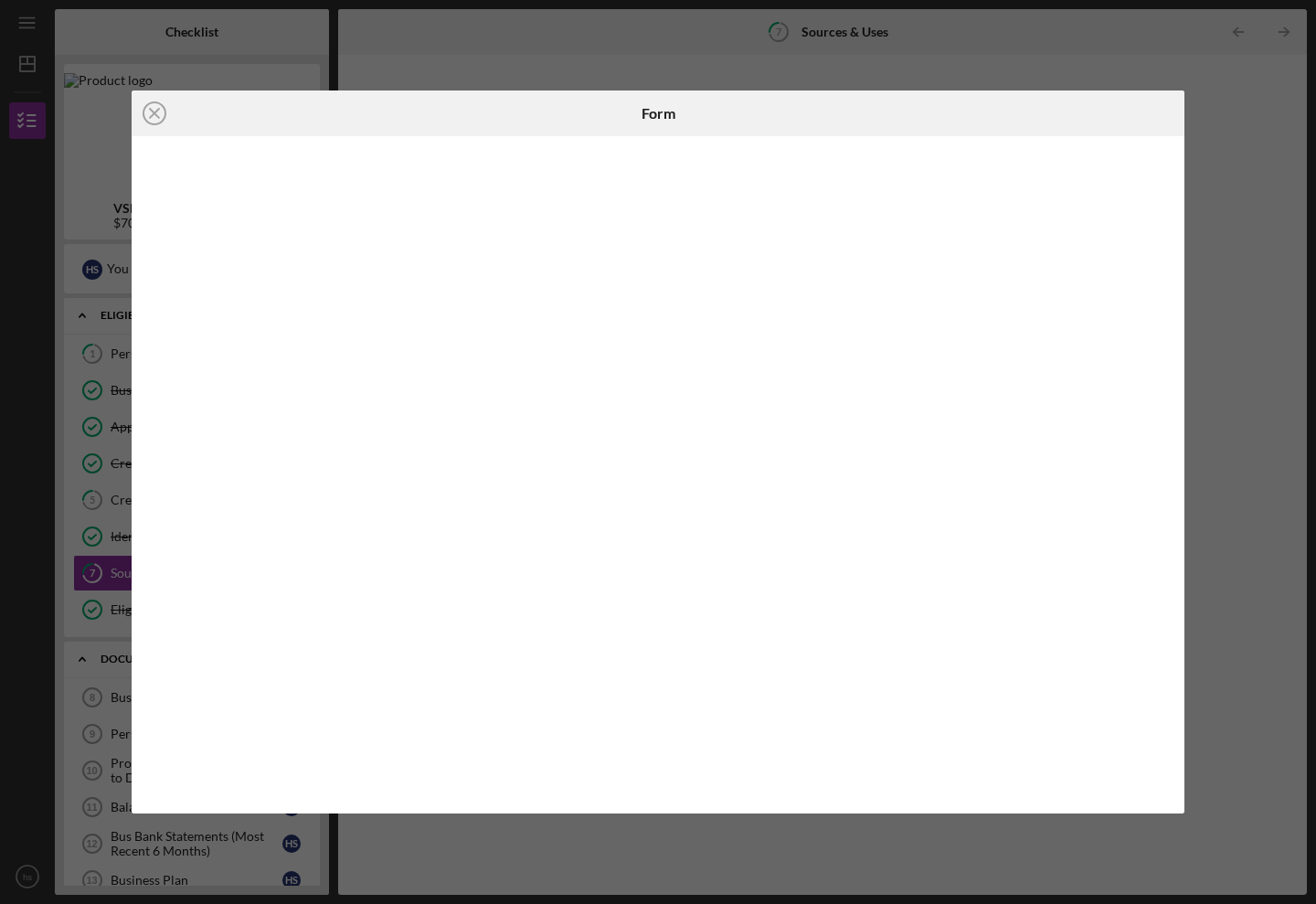
drag, startPoint x: 148, startPoint y: 111, endPoint x: 174, endPoint y: 122, distance: 28.2
click at [150, 111] on icon "Icon/Close" at bounding box center [154, 113] width 46 height 46
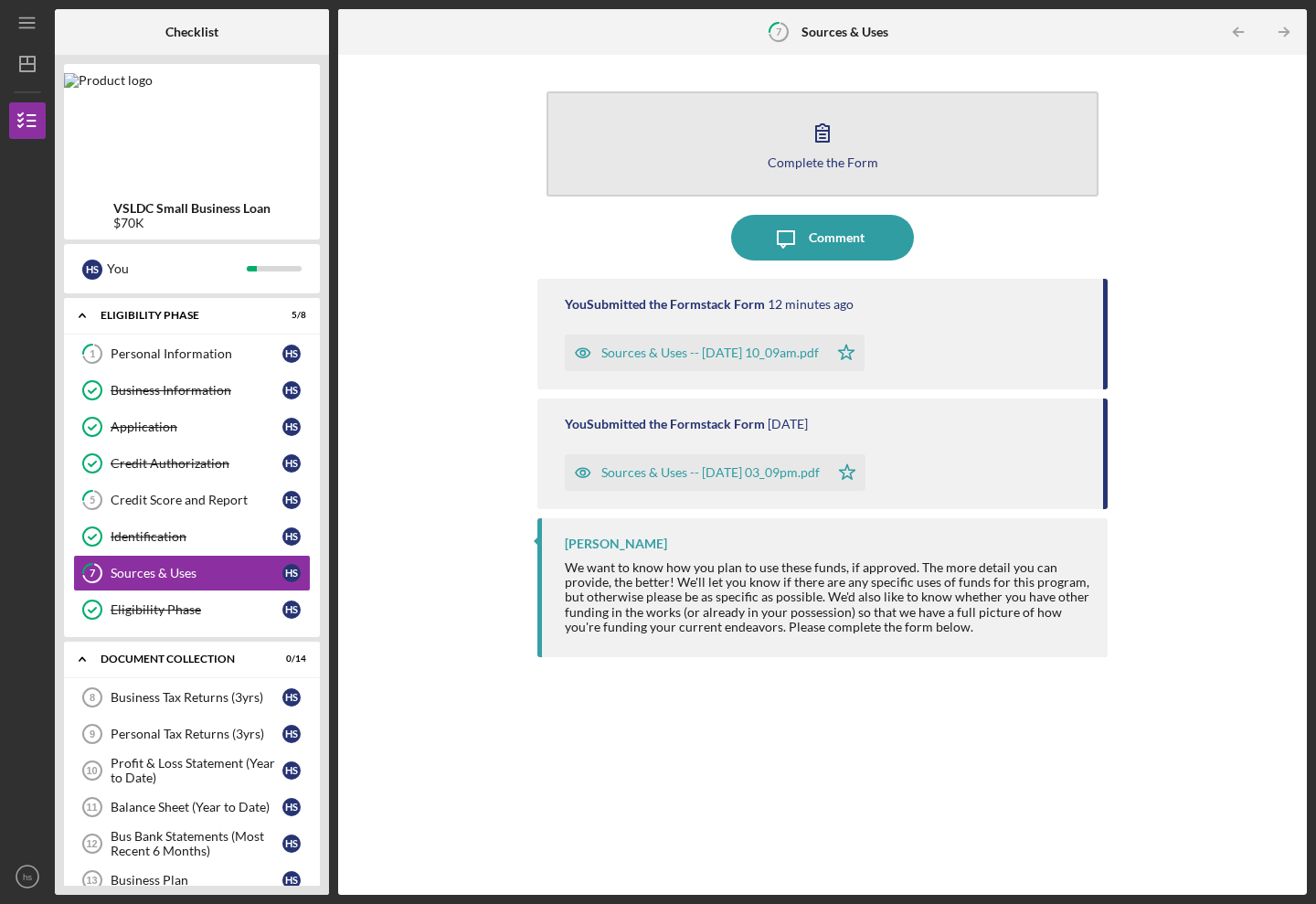
click at [710, 102] on button "Complete the Form Form" at bounding box center [822, 143] width 552 height 105
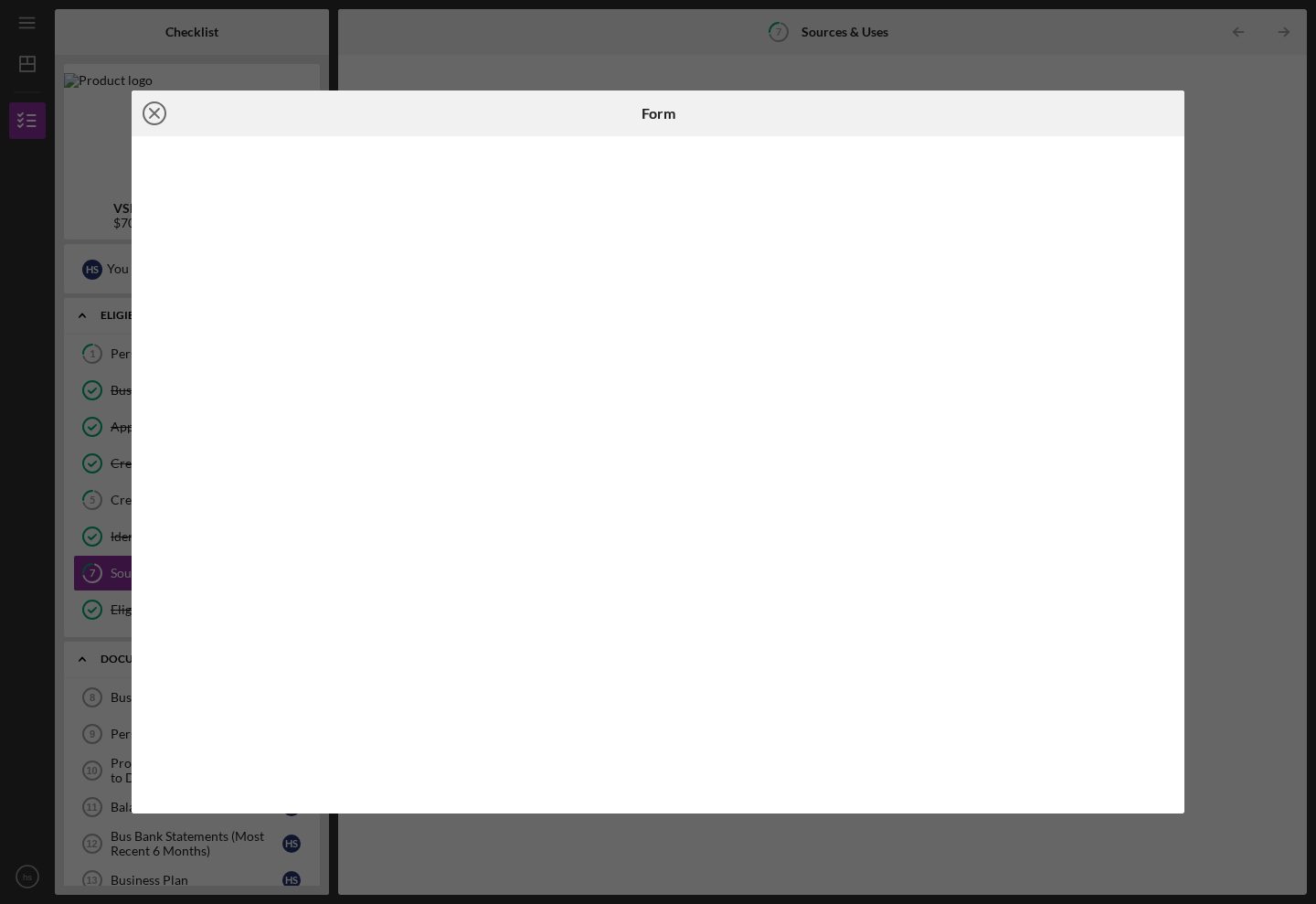
click at [149, 103] on circle at bounding box center [154, 113] width 22 height 22
